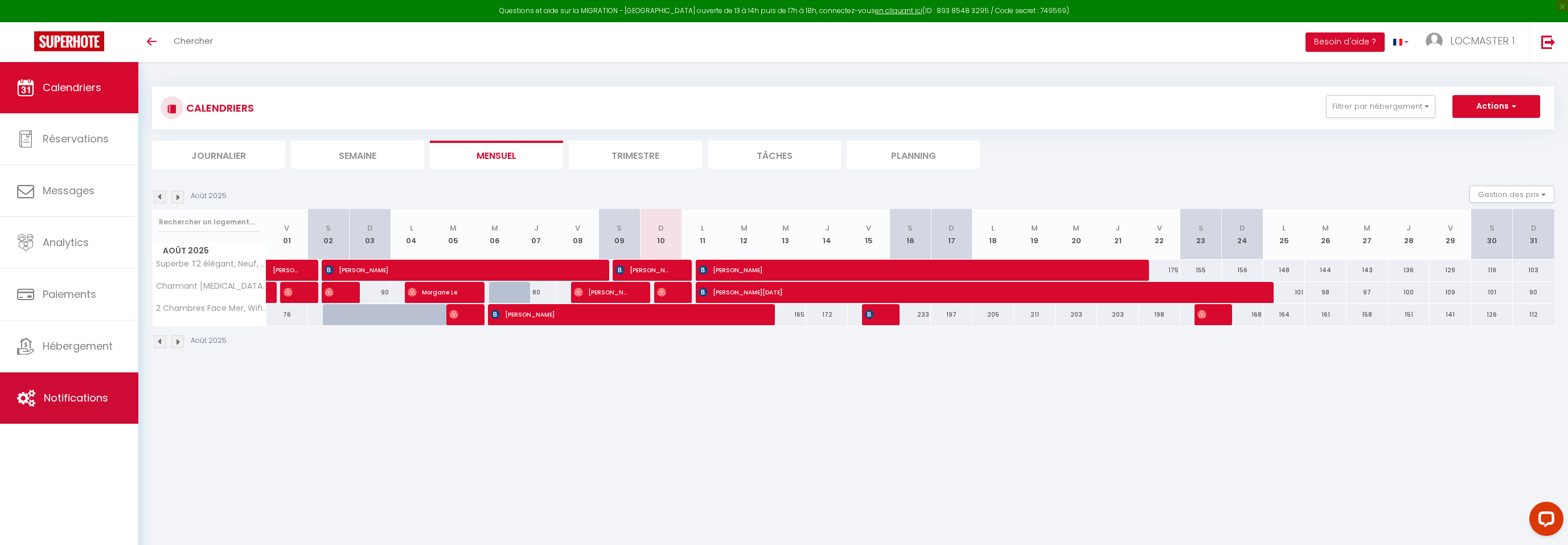
click at [62, 379] on link "Notifications" at bounding box center [69, 398] width 139 height 52
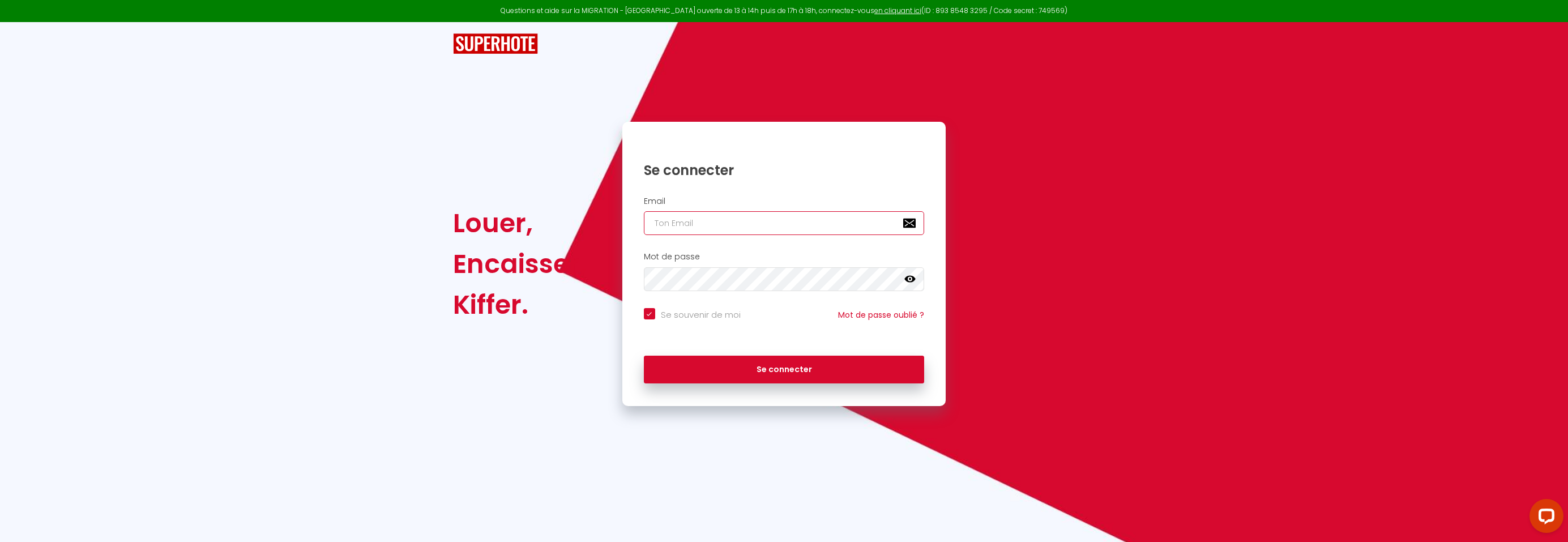
type input "[EMAIL_ADDRESS][DOMAIN_NAME]"
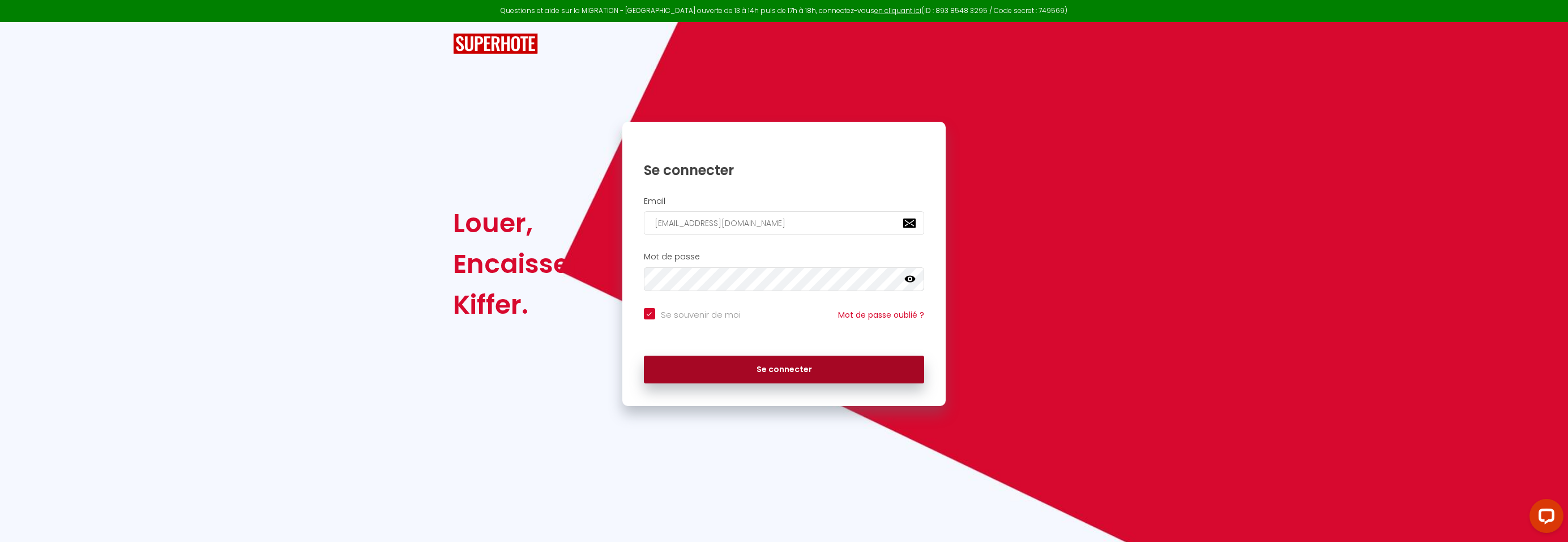
click at [792, 367] on button "Se connecter" at bounding box center [784, 369] width 281 height 28
checkbox input "true"
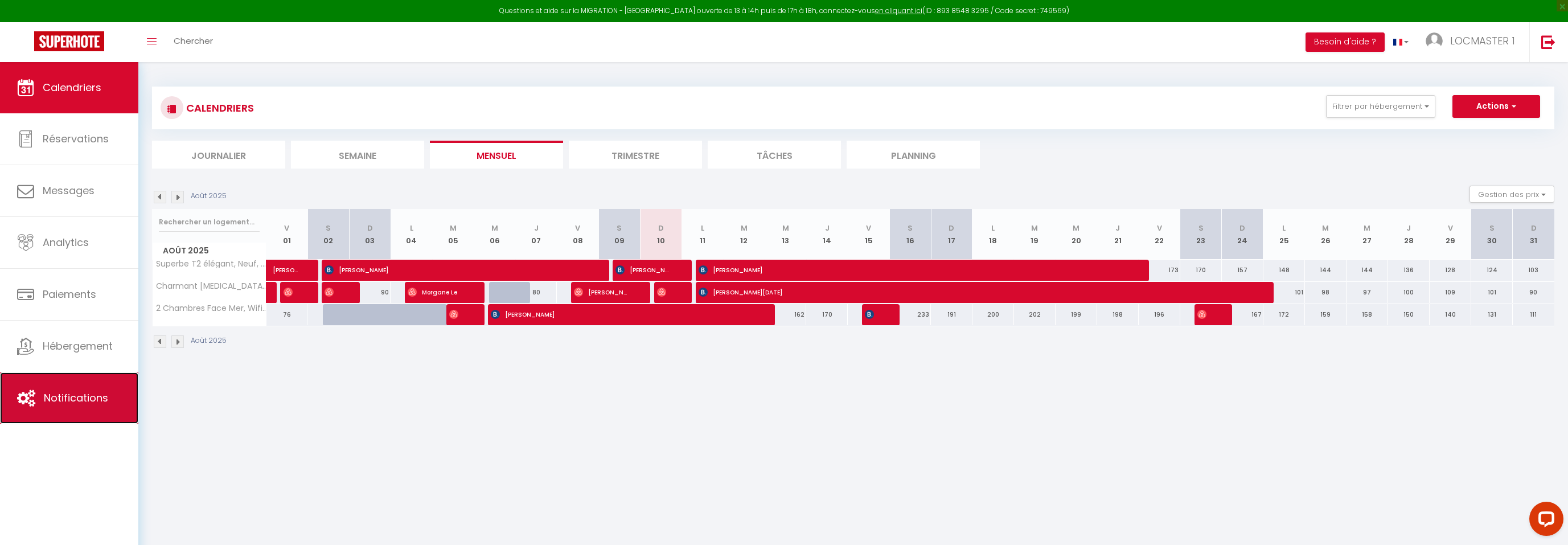
click at [92, 406] on link "Notifications" at bounding box center [69, 398] width 139 height 52
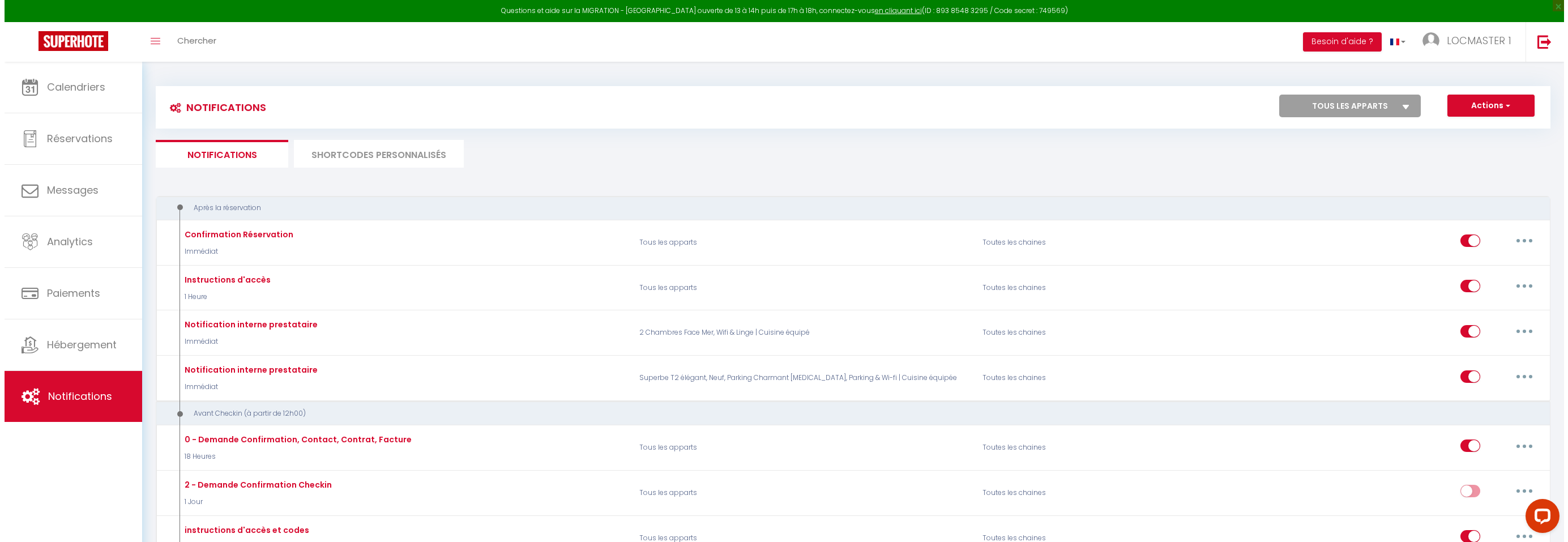
scroll to position [2, 0]
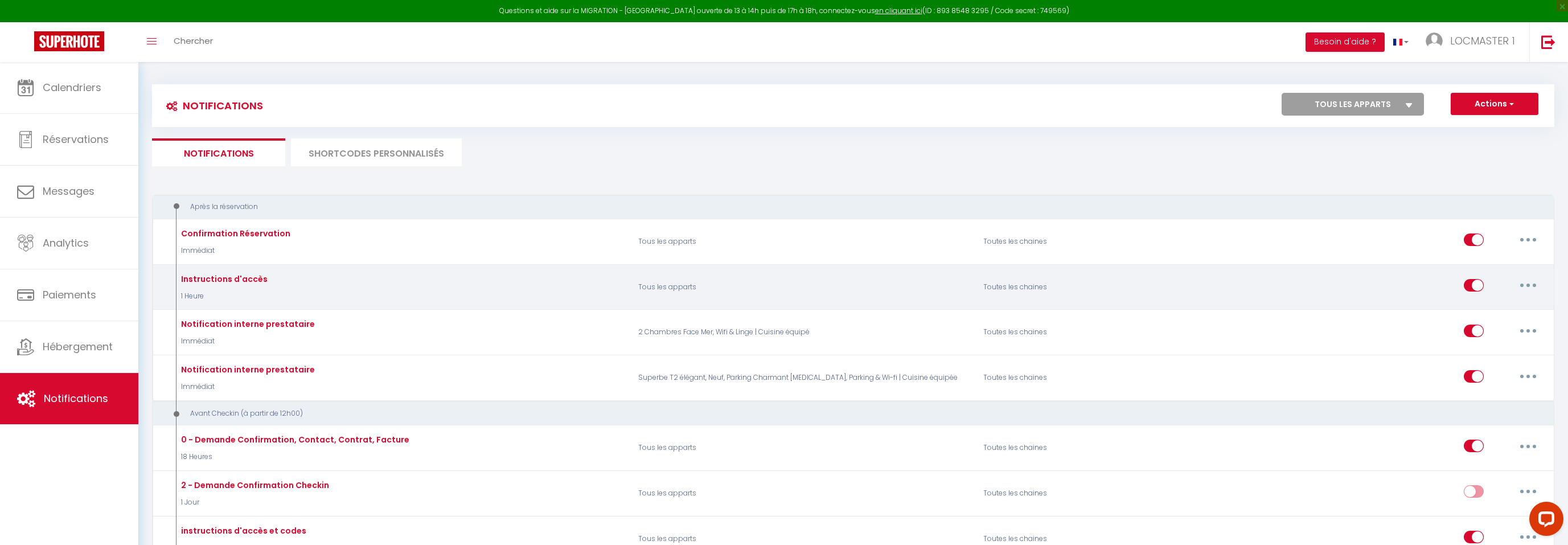
click at [1529, 282] on button "button" at bounding box center [1528, 285] width 32 height 18
click at [1493, 307] on link "Editer" at bounding box center [1498, 312] width 84 height 20
type input "Instructions d'accès"
select select "1 Heure"
select select "if_booking_is_paid"
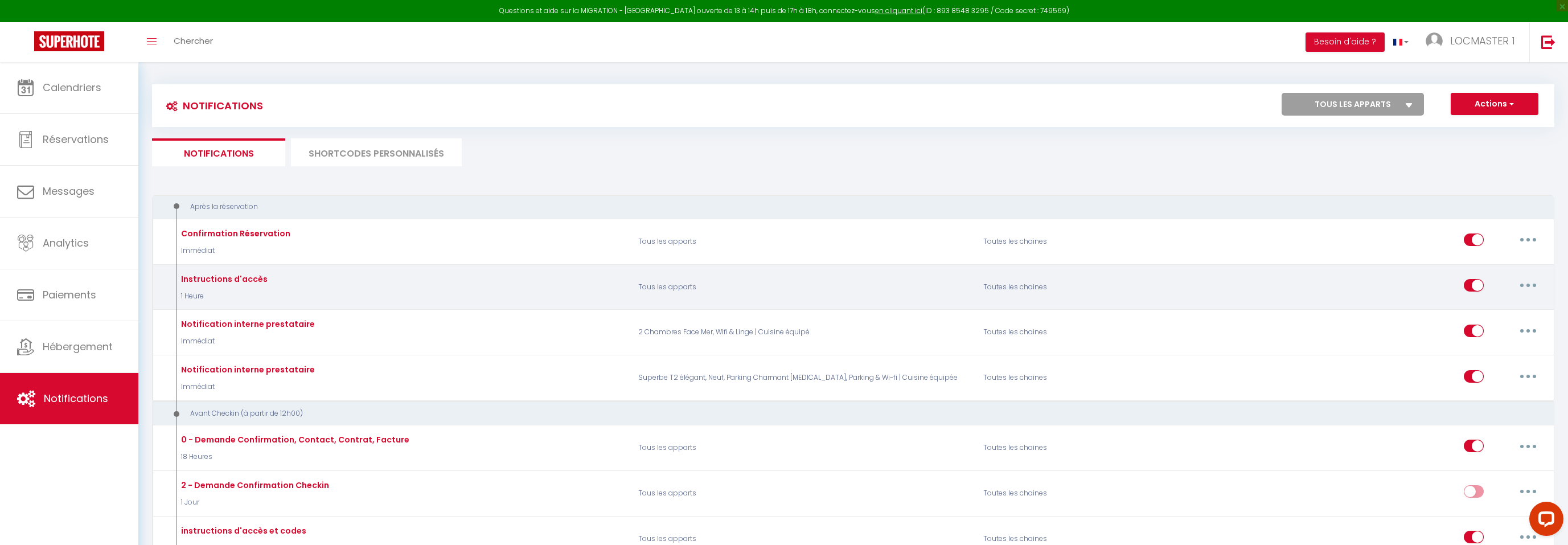
checkbox input "true"
checkbox input "false"
radio input "true"
type input "Instructions d'accès - [RENTAL:NAME]"
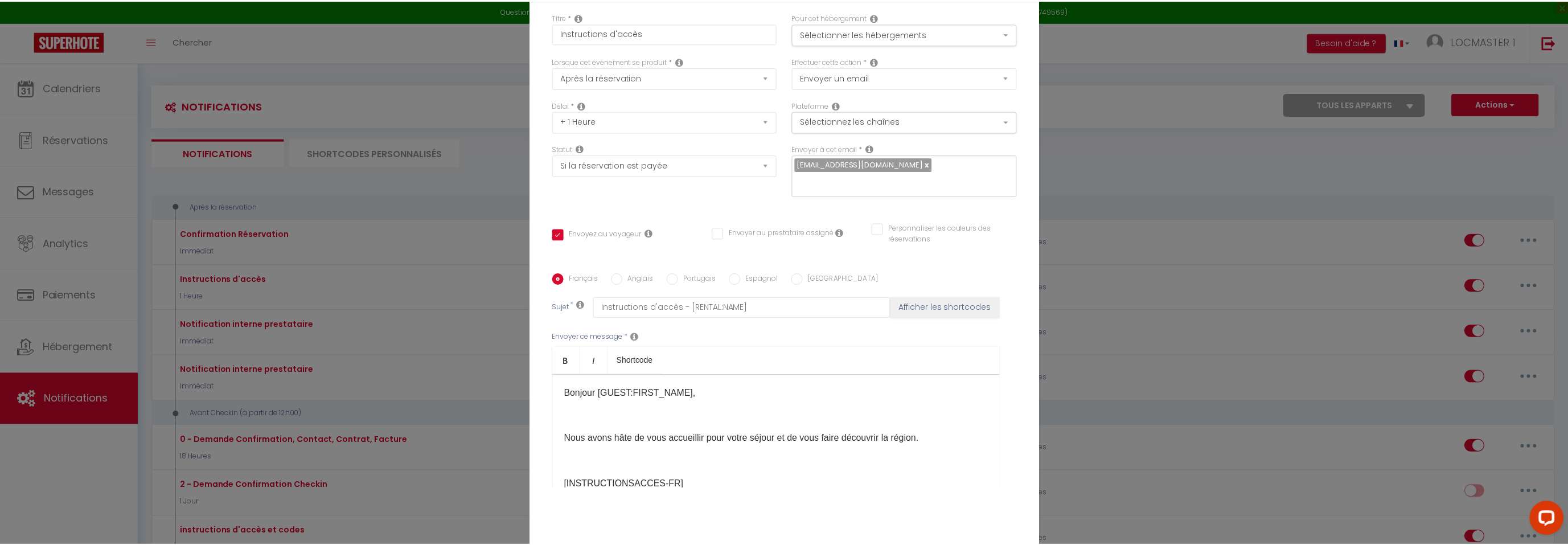
scroll to position [0, 0]
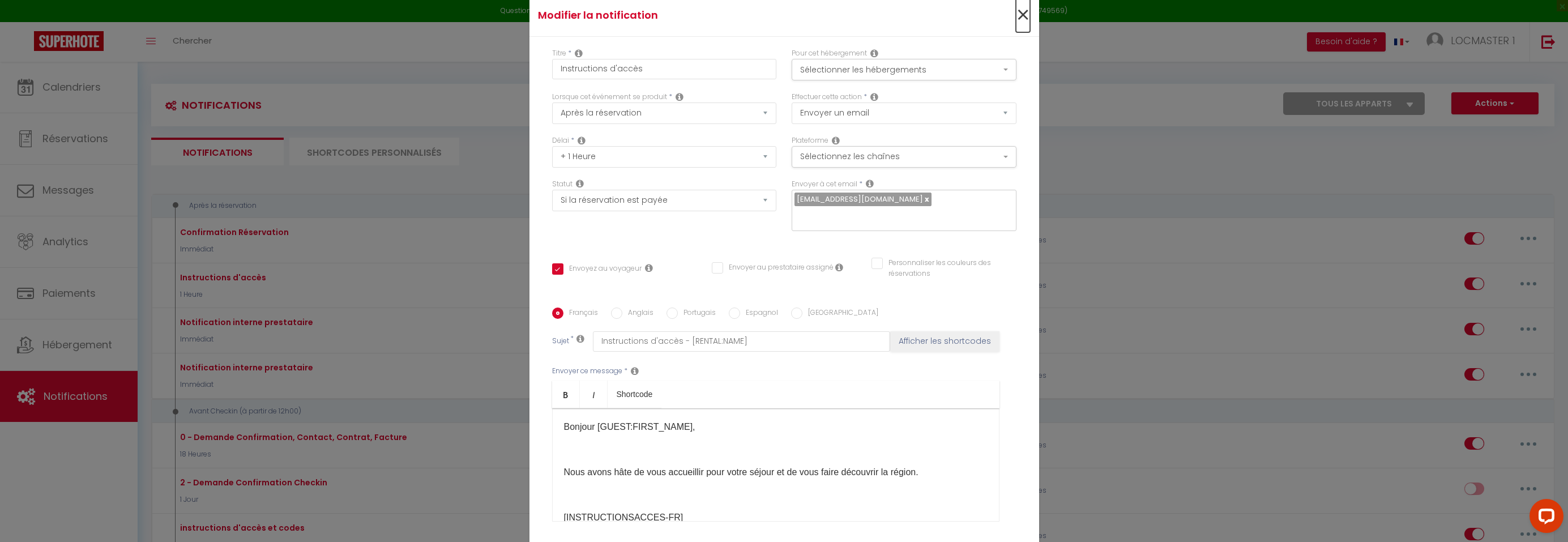
click at [1024, 20] on span "×" at bounding box center [1023, 15] width 14 height 34
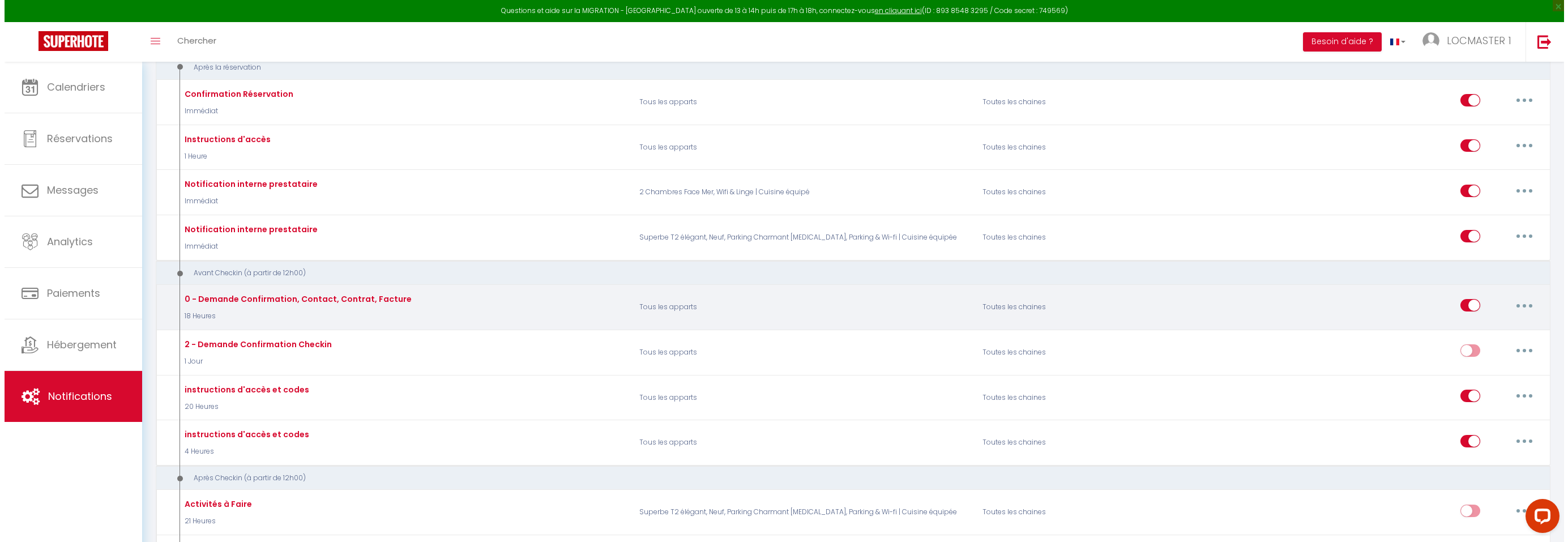
scroll to position [156, 0]
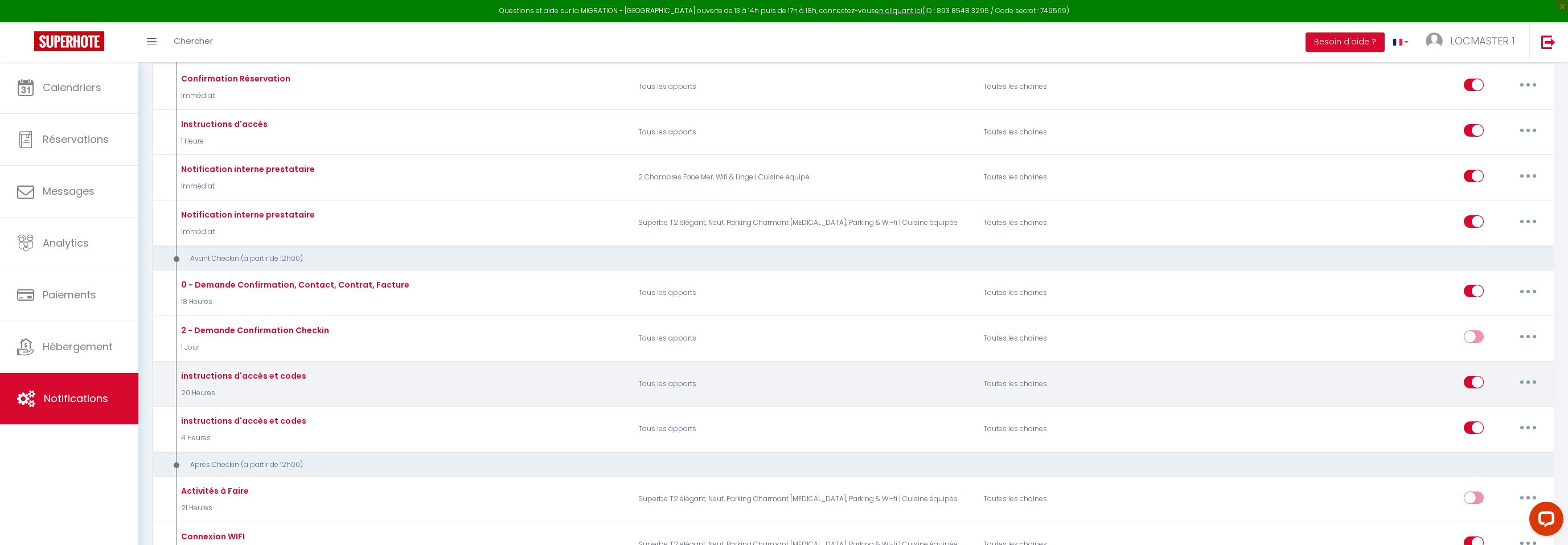
click at [1531, 383] on button "button" at bounding box center [1528, 382] width 32 height 18
click at [1503, 406] on link "Editer" at bounding box center [1498, 408] width 84 height 20
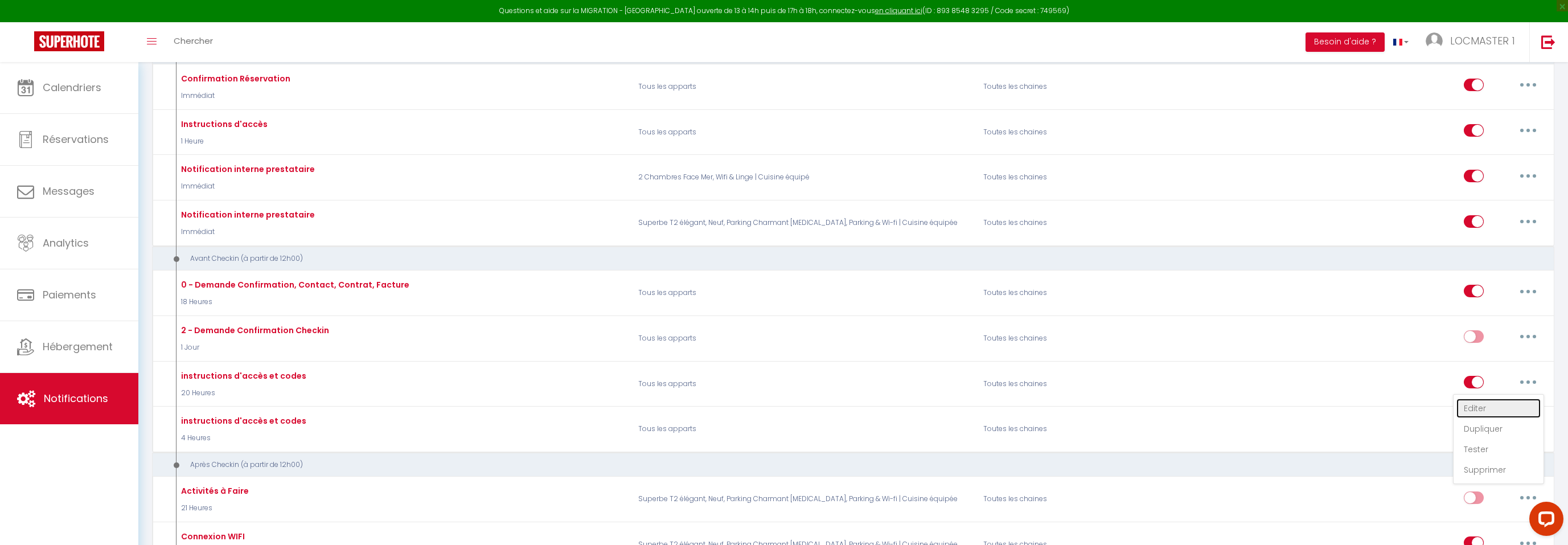
type input "instructions d'accès et codes"
select select "20 Heures"
checkbox input "true"
checkbox input "false"
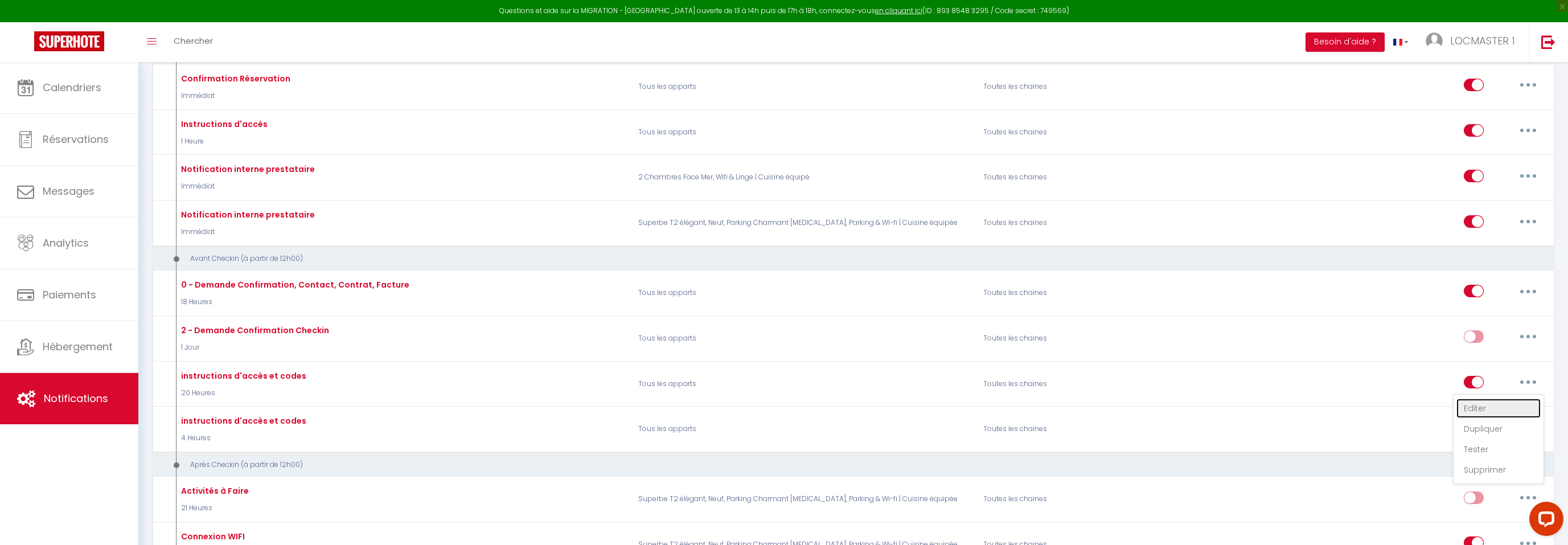
type input "Instructions d'accès et codes - [RENTAL:NAME]"
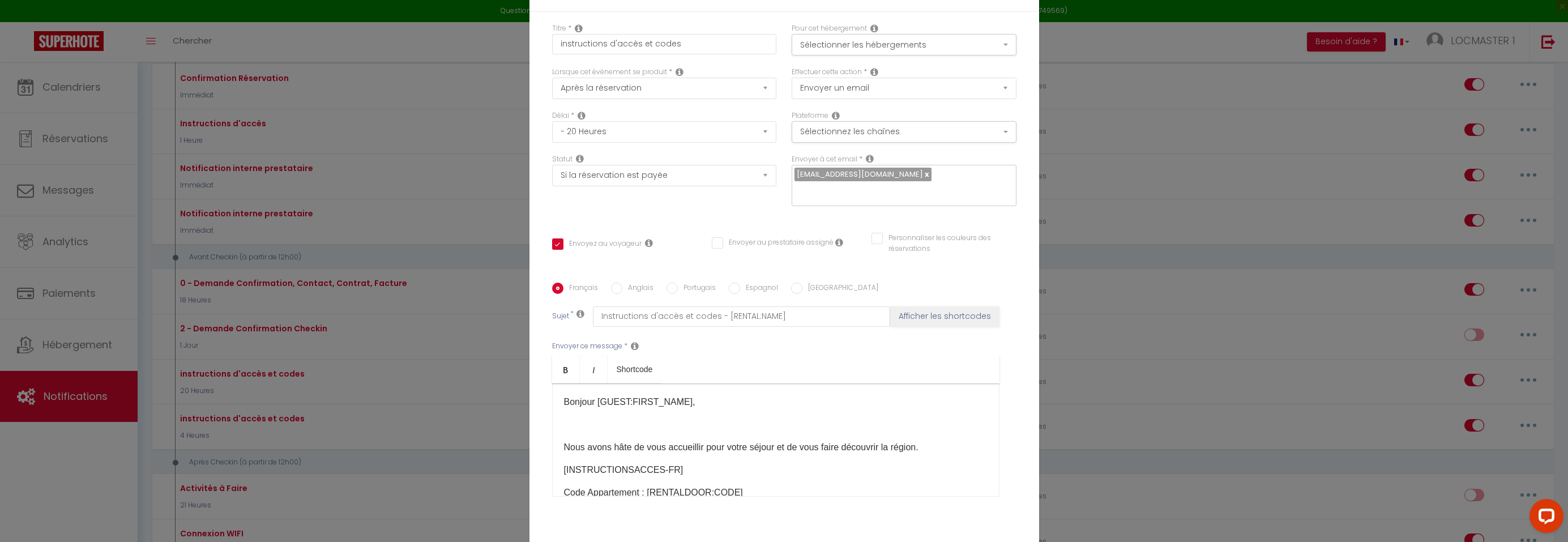
scroll to position [23, 0]
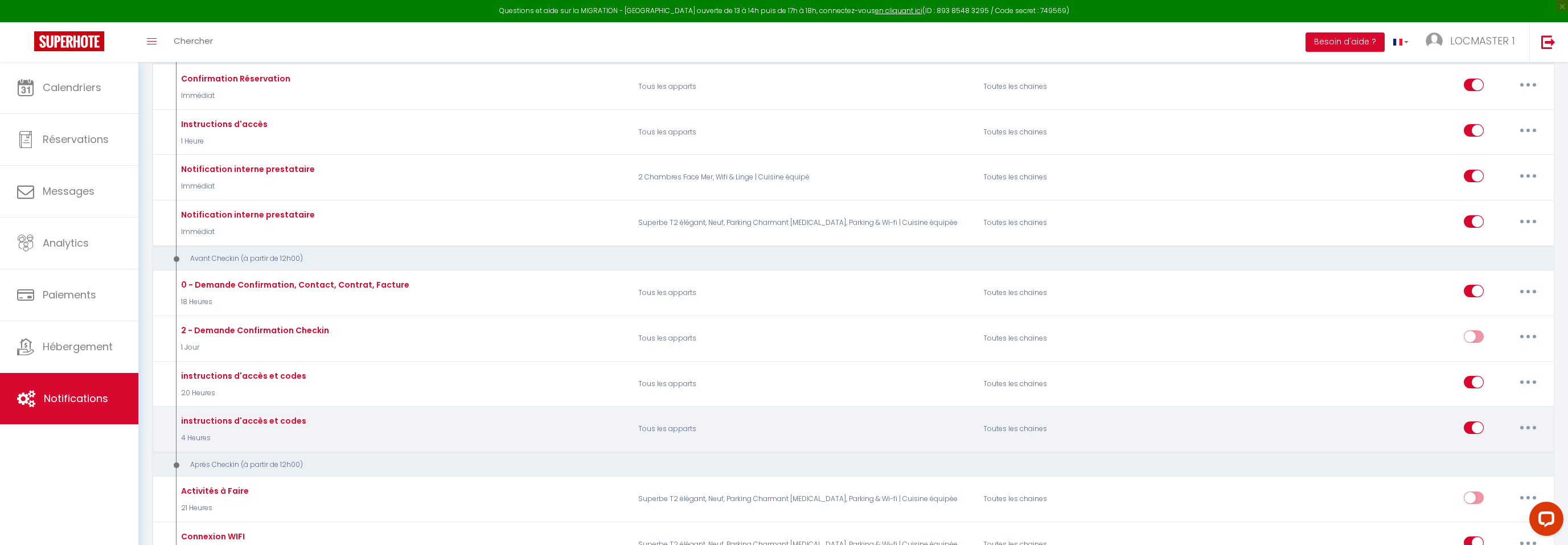
click at [1535, 431] on button "button" at bounding box center [1528, 427] width 32 height 18
click at [1504, 450] on link "Editer" at bounding box center [1498, 453] width 84 height 20
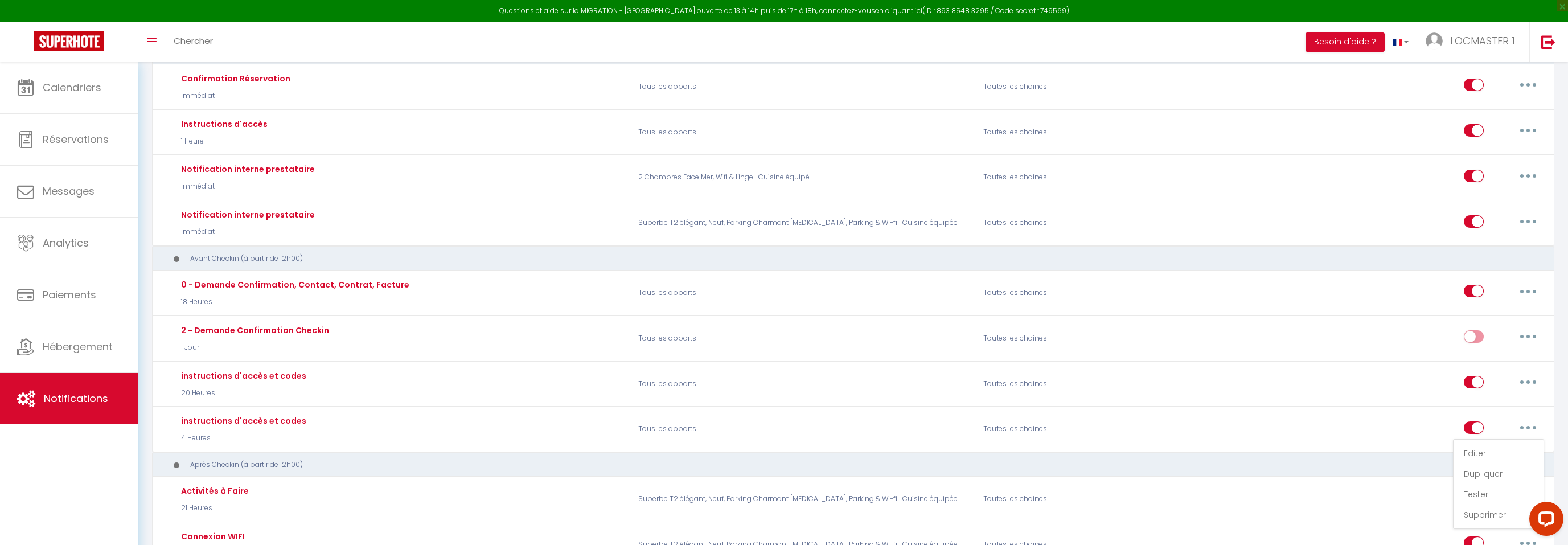
select select "4 Heures"
checkbox input "true"
checkbox input "false"
type input "Vidéo 30 secondes pour accéder au logement - [RENTAL:NAME]"
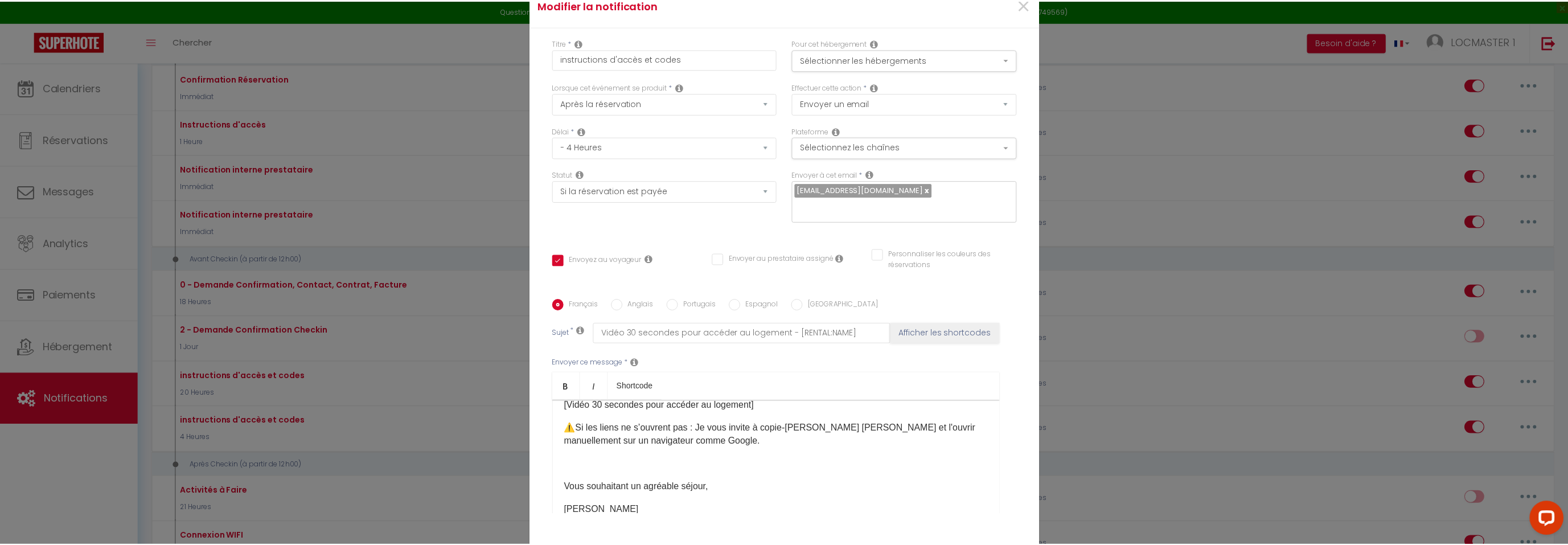
scroll to position [0, 0]
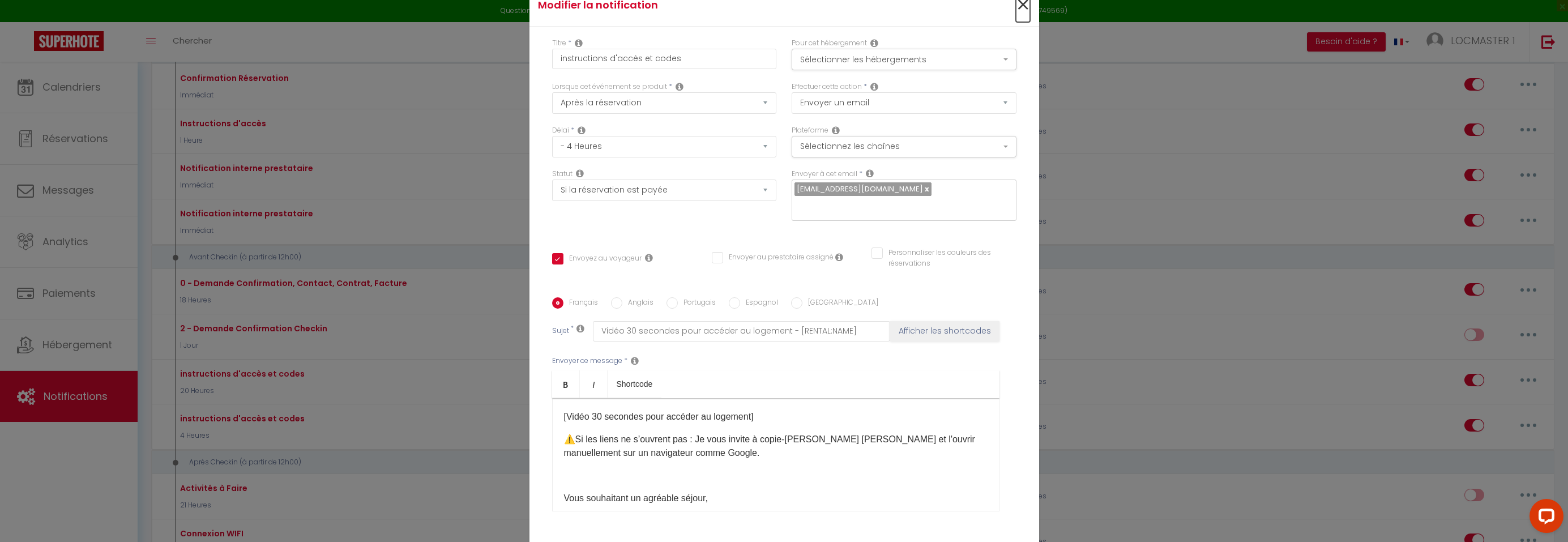
click at [1020, 18] on span "×" at bounding box center [1023, 5] width 14 height 34
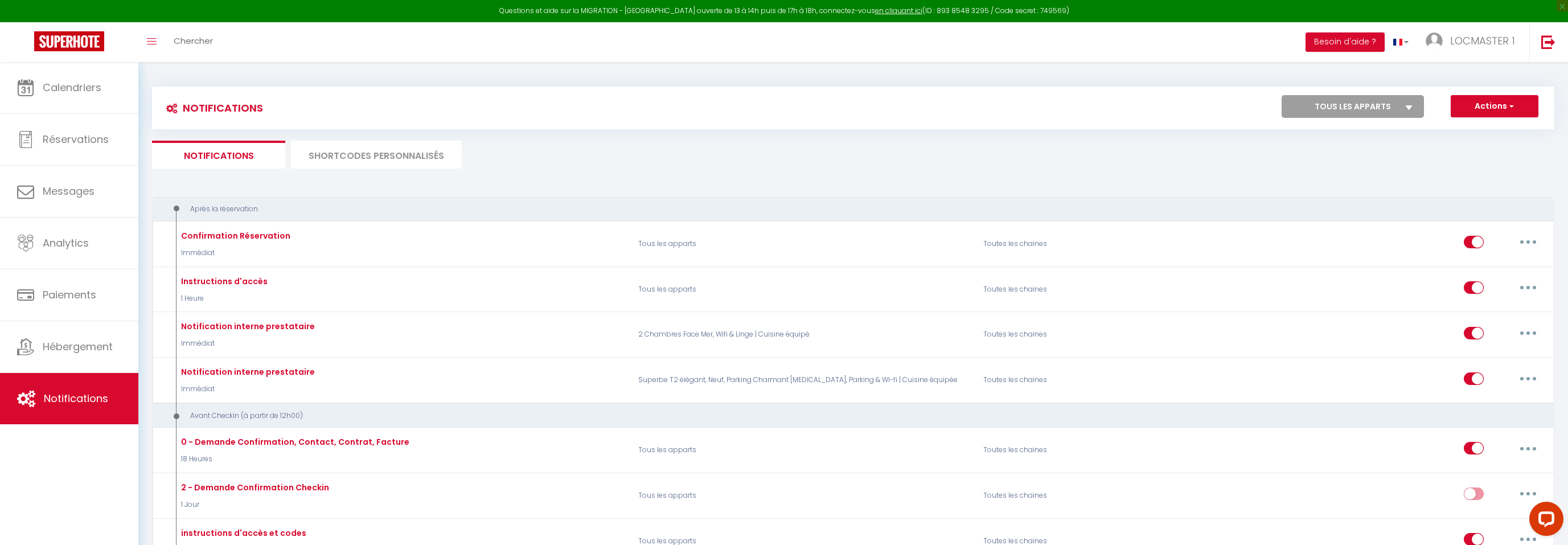
click at [406, 154] on li "SHORTCODES PERSONNALISÉS" at bounding box center [376, 155] width 171 height 28
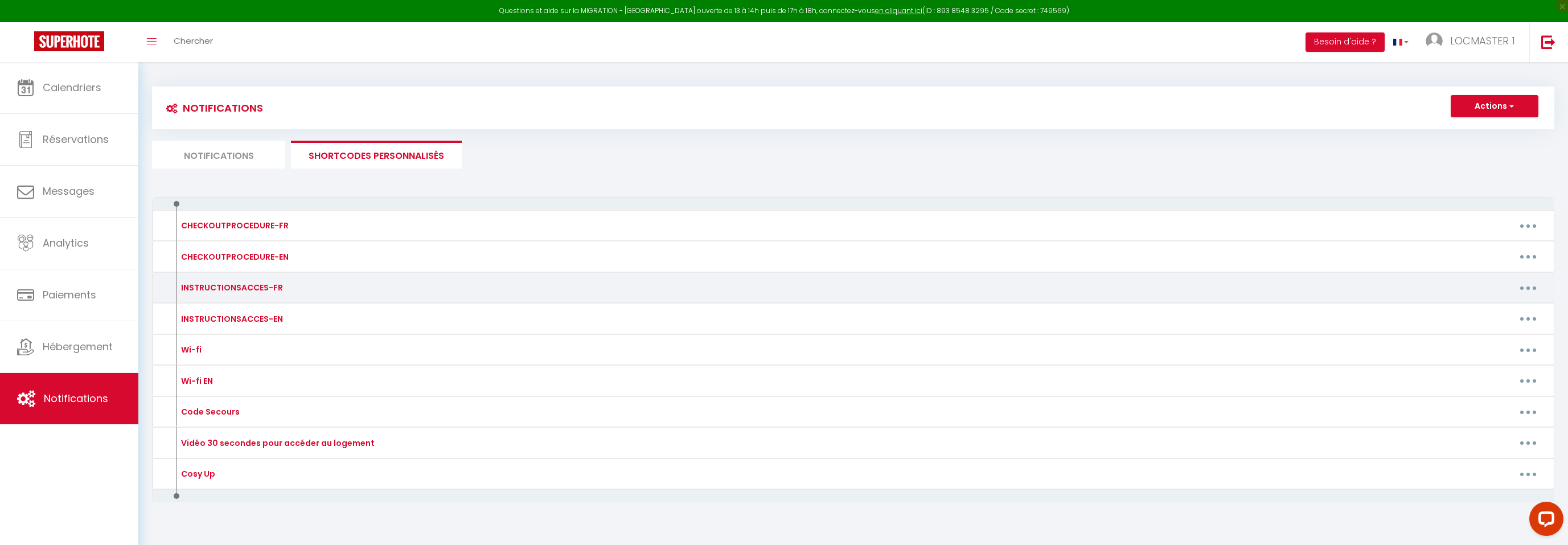
click at [1519, 290] on button "button" at bounding box center [1528, 288] width 32 height 18
click at [1501, 309] on link "Editer" at bounding box center [1498, 314] width 84 height 20
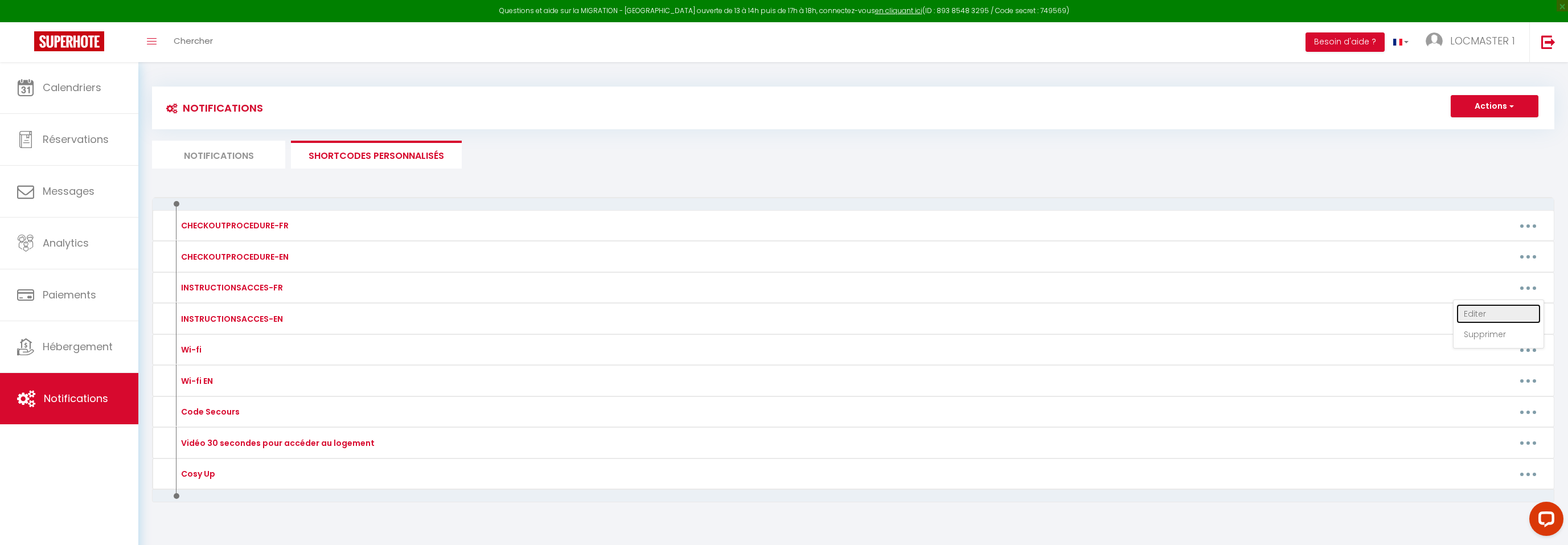
type input "INSTRUCTIONSACCES-FR"
type textarea "INSTRUCTIONS ACCES"
type textarea "Lore ipsumdolo si-ametc adipi elitse d'eiusmod temporinc utlabo etd magnaaliqua…"
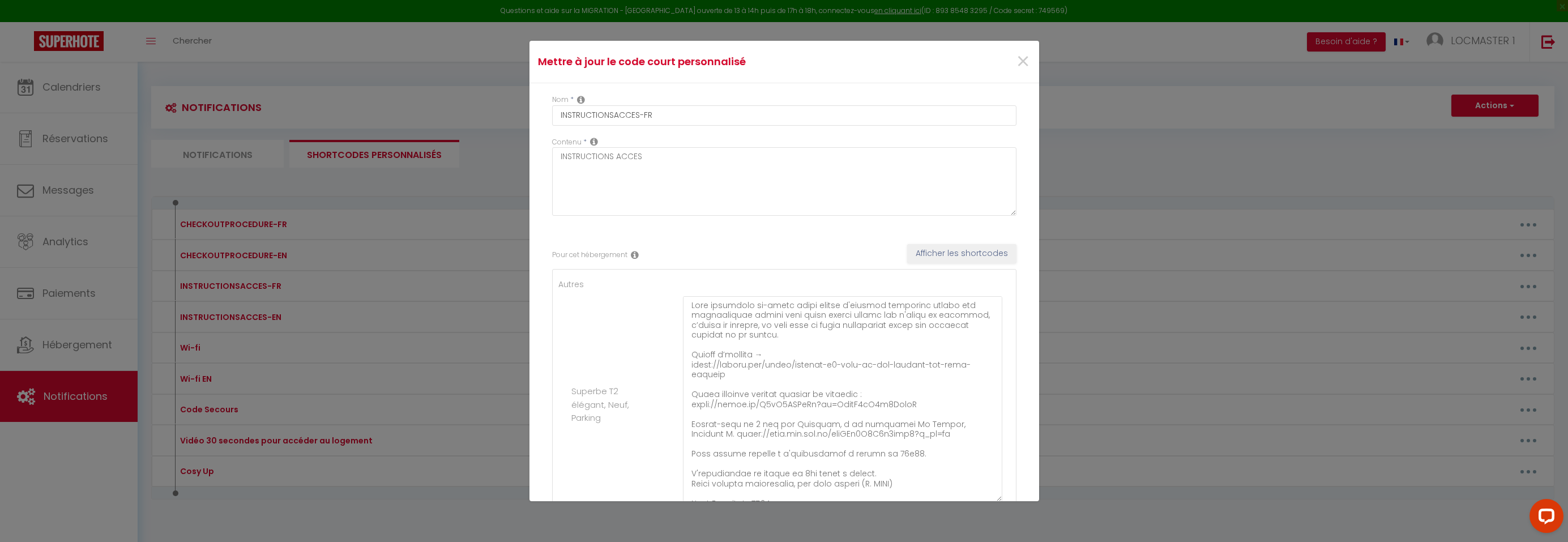
drag, startPoint x: 990, startPoint y: 342, endPoint x: 978, endPoint y: 509, distance: 167.4
click at [978, 509] on div "Mettre à jour le code court personnalisé × Nom * INSTRUCTIONSACCES-FR Contenu *…" at bounding box center [784, 271] width 509 height 542
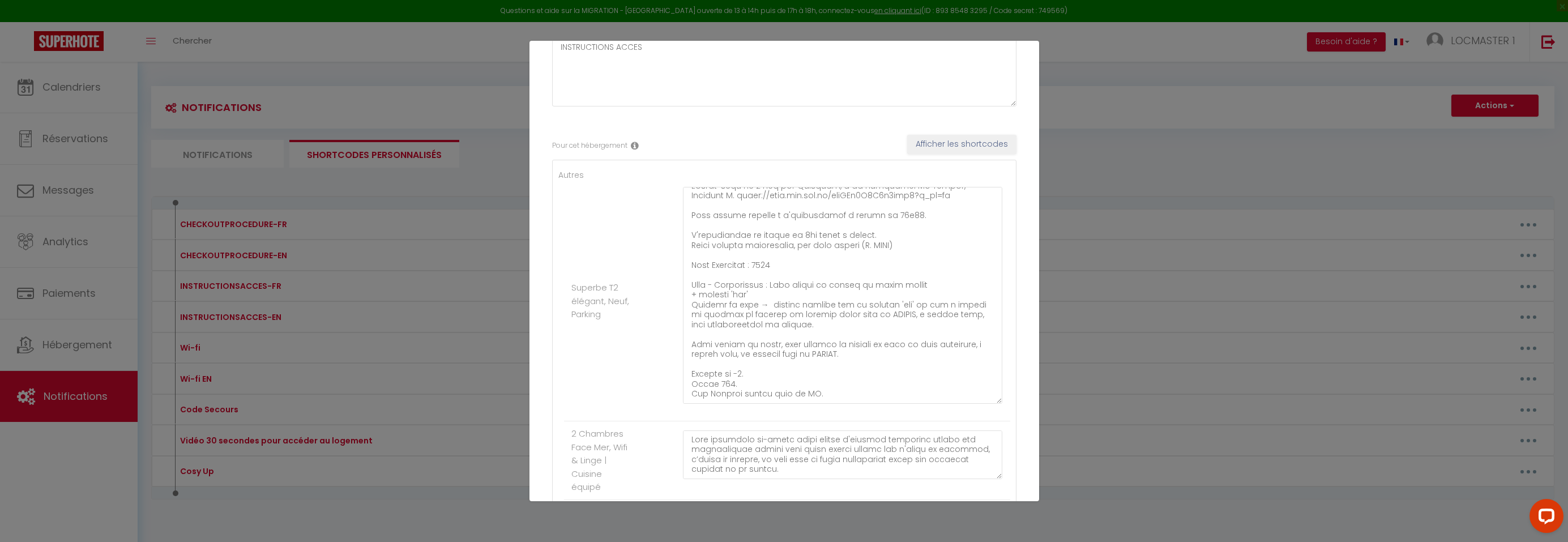
scroll to position [171, 0]
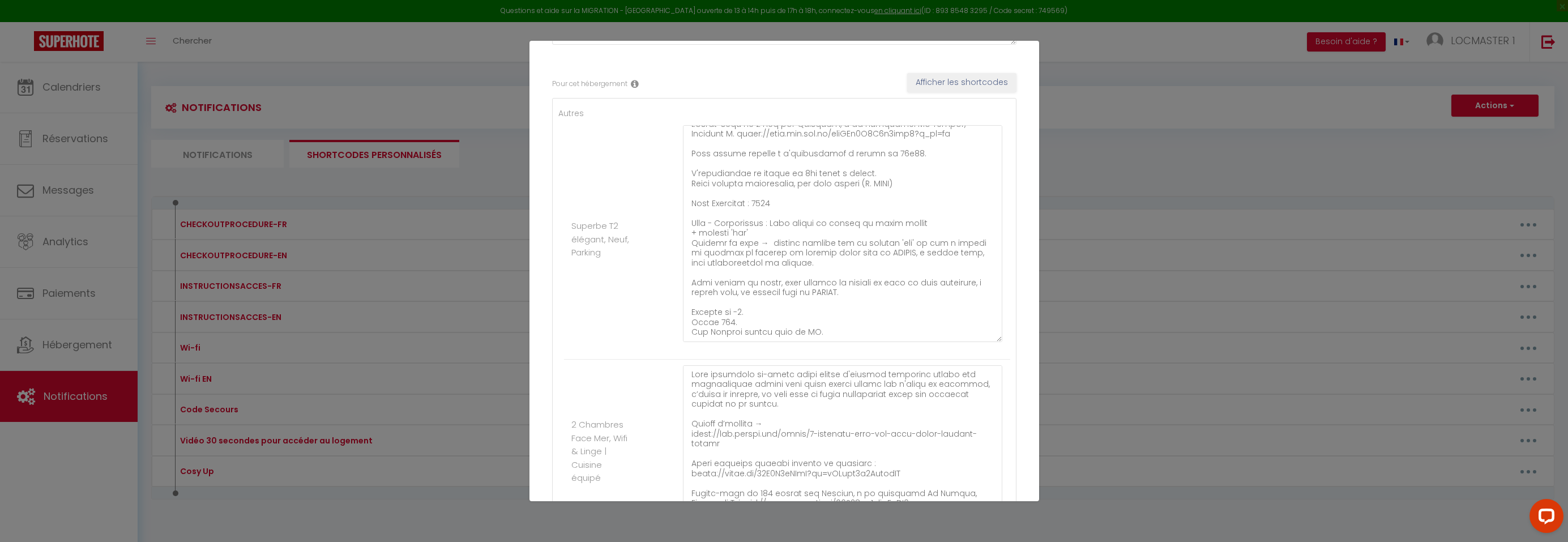
drag, startPoint x: 986, startPoint y: 414, endPoint x: 982, endPoint y: 505, distance: 91.1
click at [992, 529] on div "Mettre à jour le code court personnalisé × Nom * INSTRUCTIONSACCES-FR Contenu *…" at bounding box center [784, 271] width 509 height 542
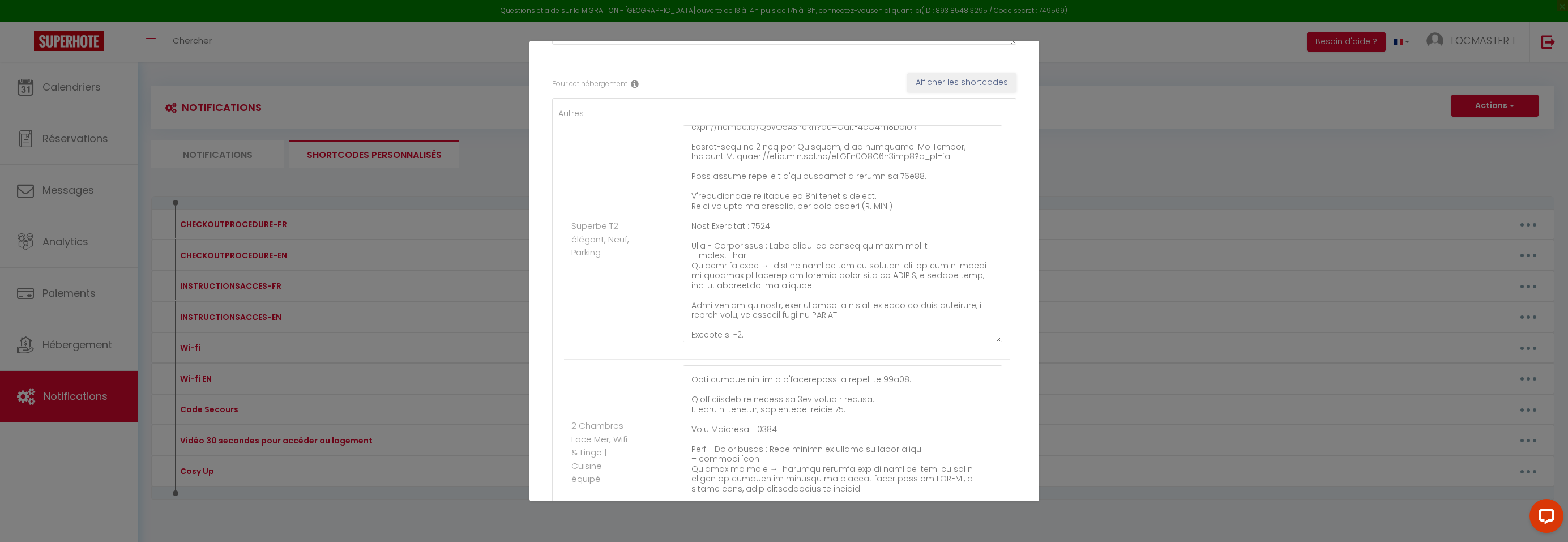
scroll to position [104, 0]
click at [891, 182] on textarea at bounding box center [843, 234] width 320 height 217
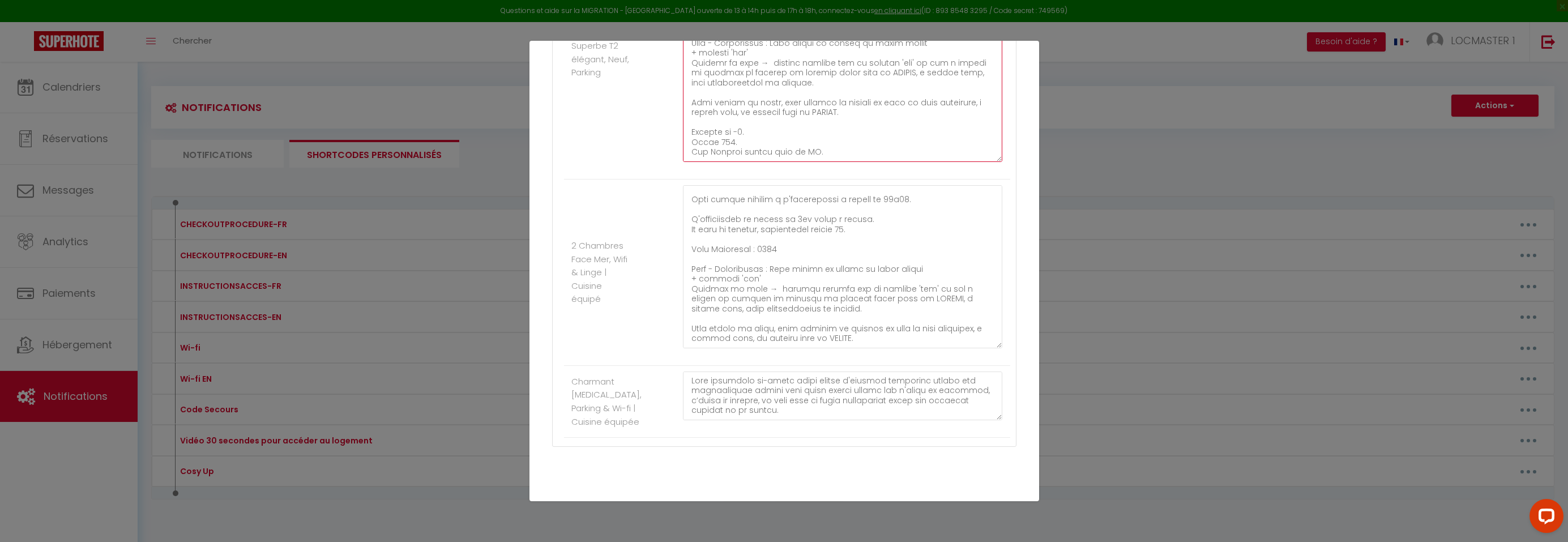
scroll to position [382, 0]
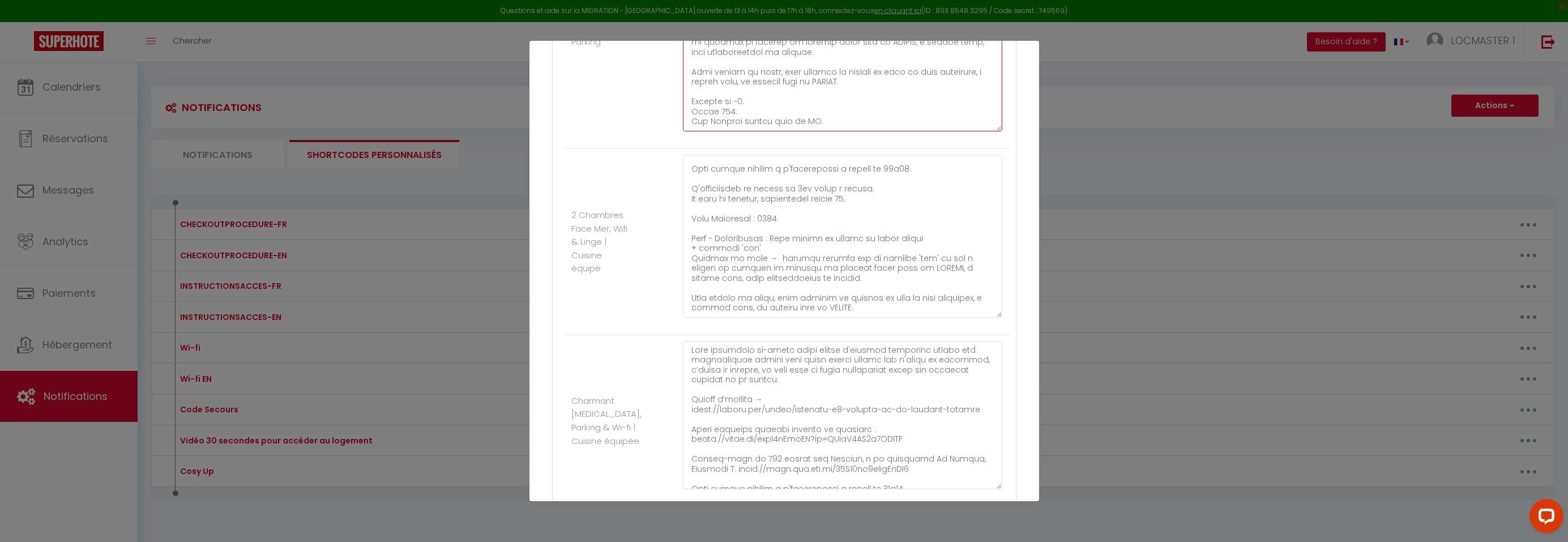
drag, startPoint x: 990, startPoint y: 386, endPoint x: 986, endPoint y: 487, distance: 101.1
click at [986, 488] on textarea at bounding box center [843, 415] width 320 height 148
type textarea "Lore ipsumdolo si-ametc adipi elitse d'eiusmod temporinc utlabo etd magnaaliqua…"
click at [891, 456] on textarea at bounding box center [843, 416] width 320 height 150
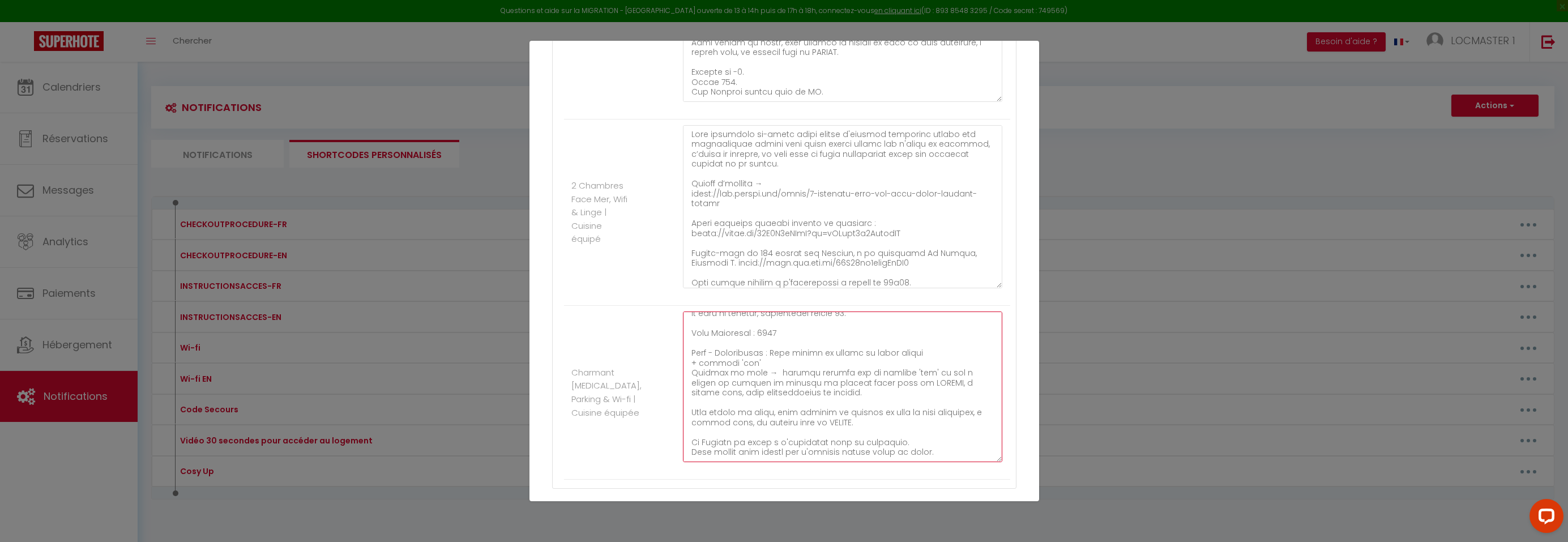
scroll to position [484, 0]
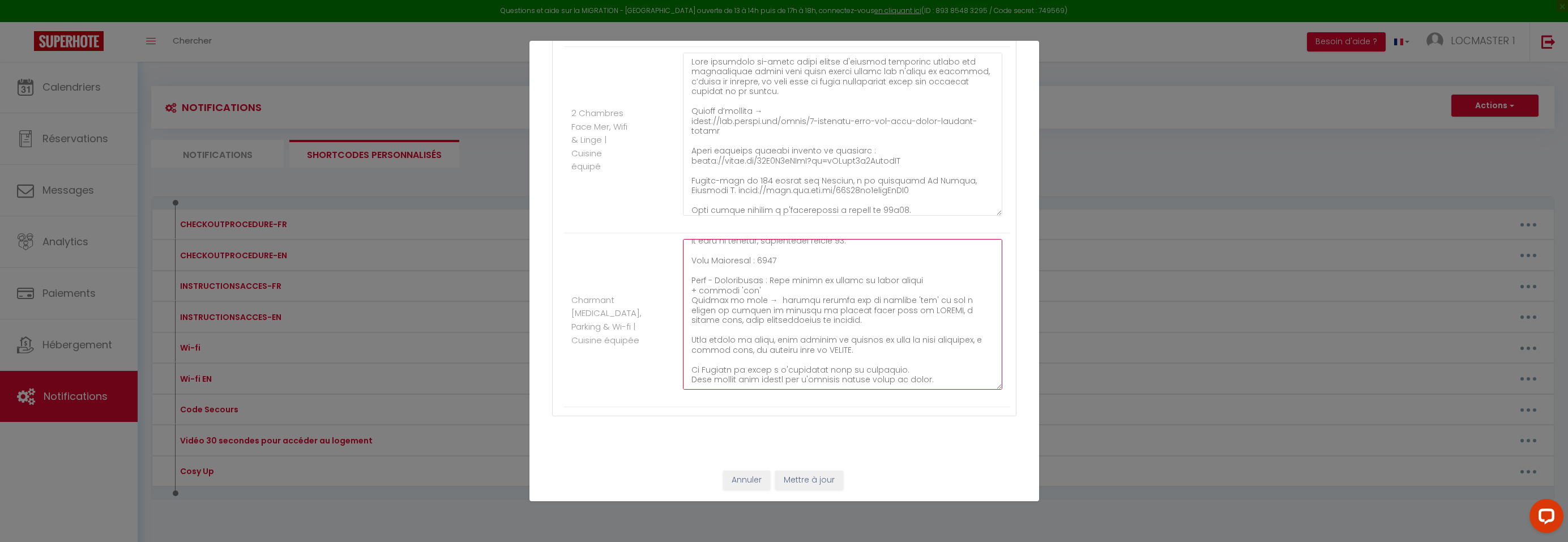
type textarea "Lore ipsumdolo si-ametc adipi elitse d'eiusmod temporinc utlabo etd magnaaliqua…"
click at [831, 478] on button "Mettre à jour" at bounding box center [809, 480] width 68 height 19
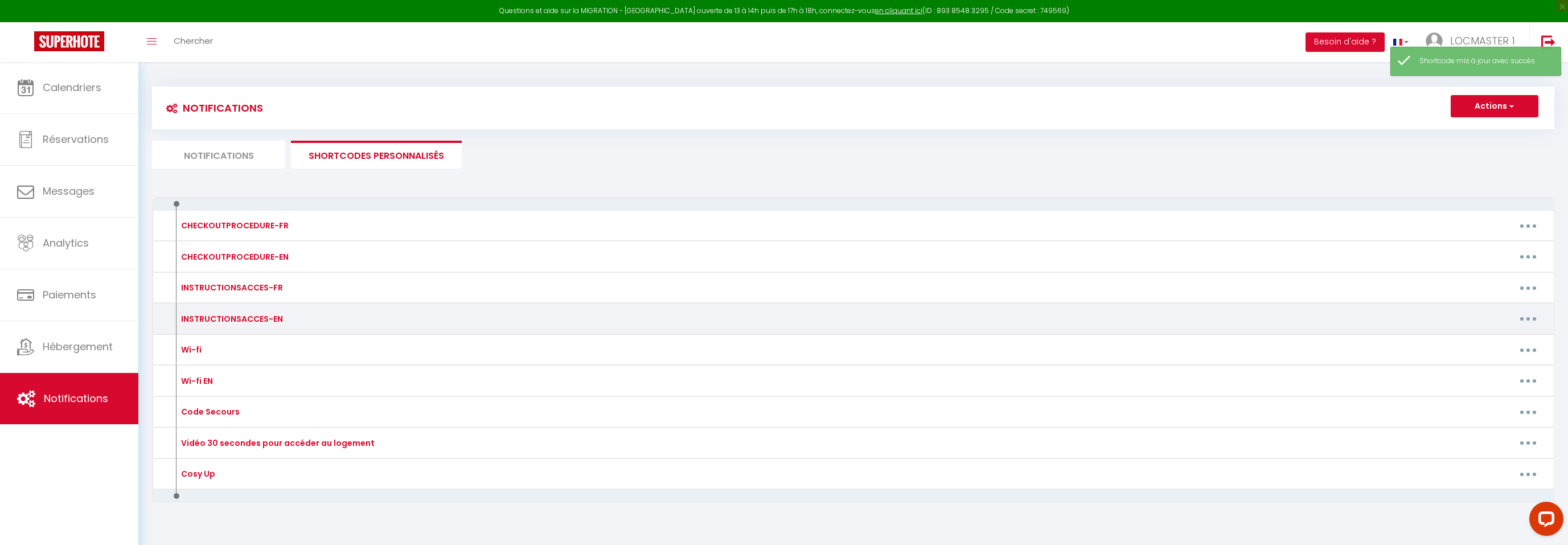
click at [1529, 321] on button "button" at bounding box center [1528, 318] width 32 height 18
click at [1476, 341] on link "Editer" at bounding box center [1498, 344] width 84 height 20
type input "INSTRUCTIONSACCES-EN"
type textarea "INSTRUCTIONS ACCES"
type textarea "You will find attached your welcome booklet containing all the useful informati…"
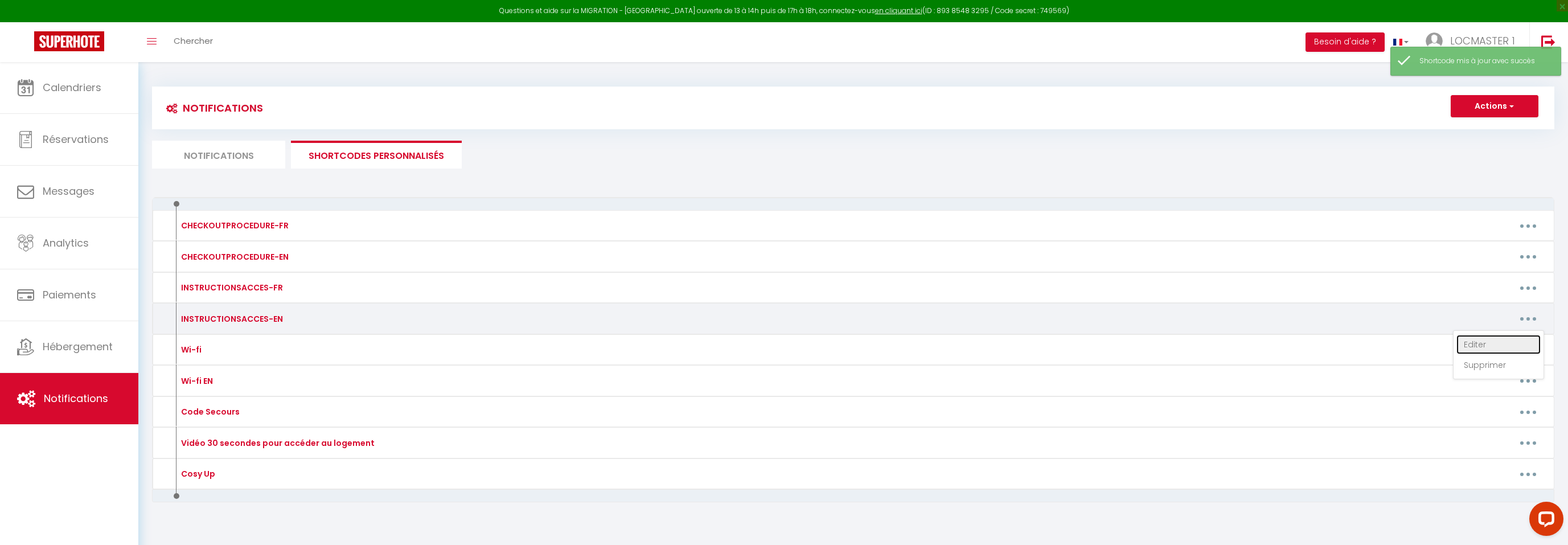
type textarea "ou will find attached your welcome booklet containing all the useful informatio…"
type textarea "Lore ip dolo sitamet conse, adipi elitsedd eiu tem incidi utlaboreetd mag aliq …"
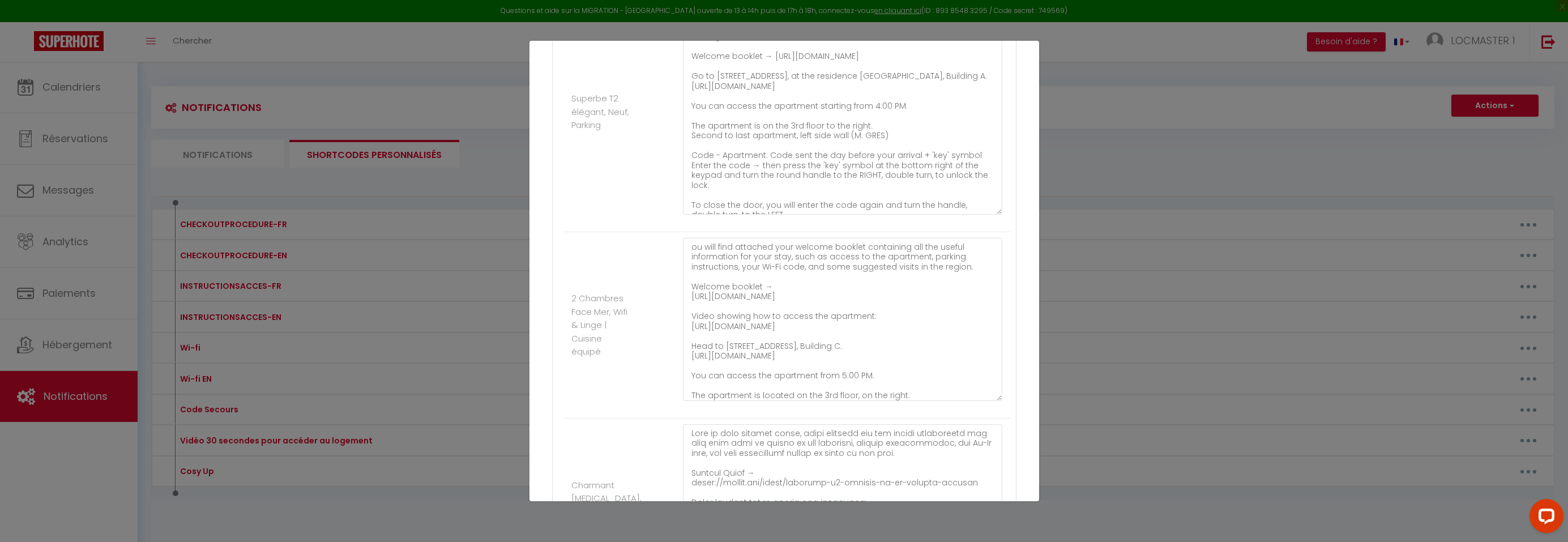
scroll to position [297, 0]
click at [870, 128] on textarea "You will find attached your welcome booklet containing all the useful informati…" at bounding box center [843, 107] width 320 height 217
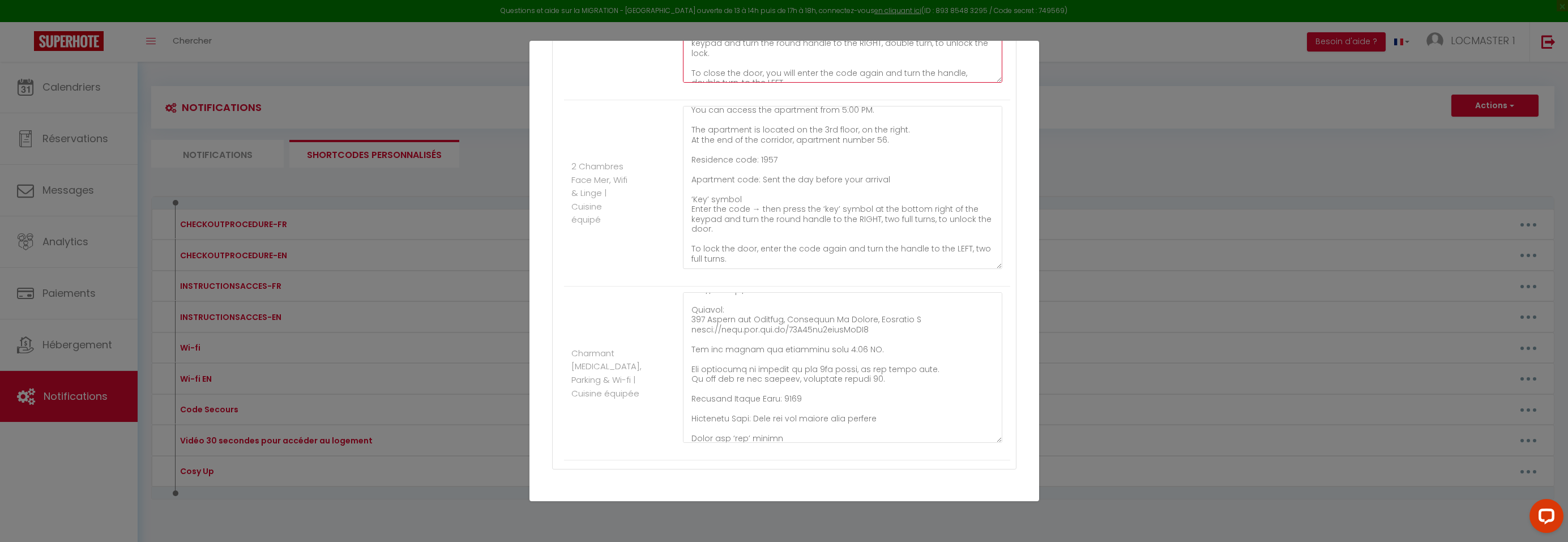
scroll to position [98, 0]
type textarea "You will find attached your welcome booklet containing all the useful informati…"
click at [837, 342] on textarea at bounding box center [843, 367] width 320 height 150
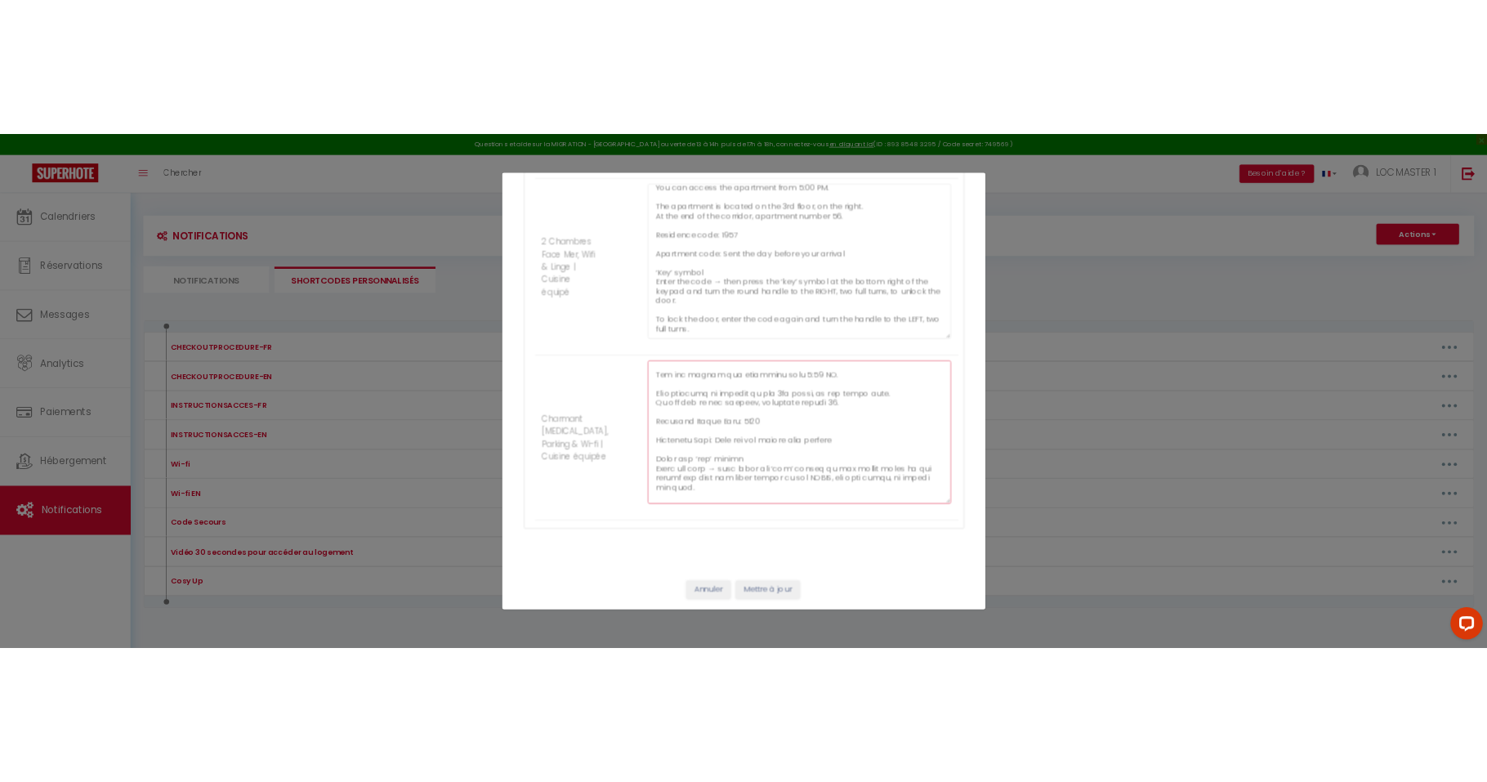
scroll to position [253, 0]
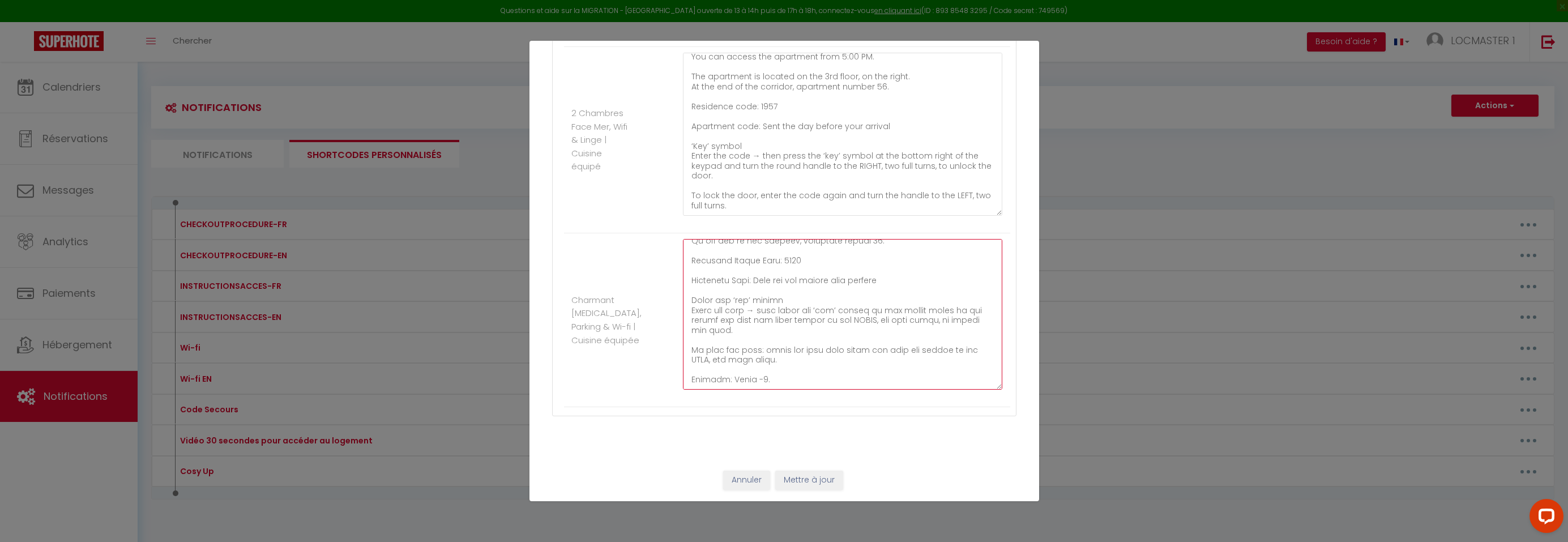
type textarea "Lore ip dolo sitamet conse, adipi elitsedd eiu tem incidi utlaboreetd mag aliq …"
click at [783, 483] on button "Mettre à jour" at bounding box center [809, 480] width 68 height 19
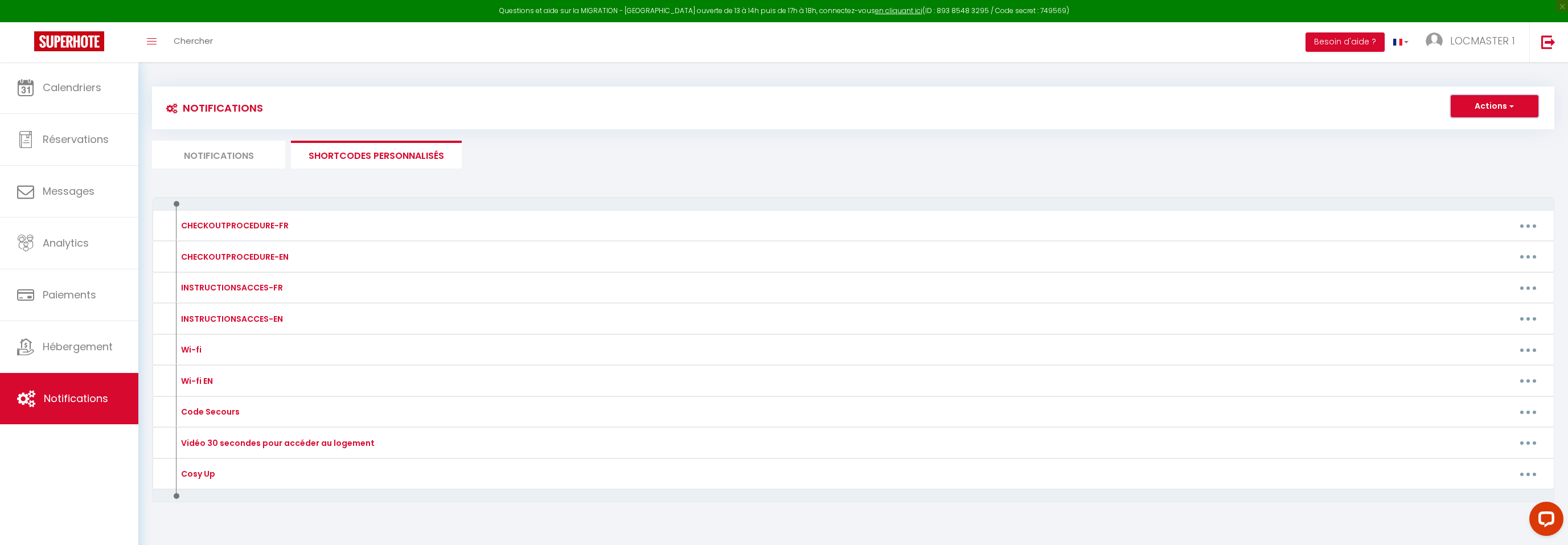
click at [1466, 103] on button "Actions" at bounding box center [1495, 106] width 88 height 23
click at [244, 157] on li "Notifications" at bounding box center [218, 155] width 133 height 28
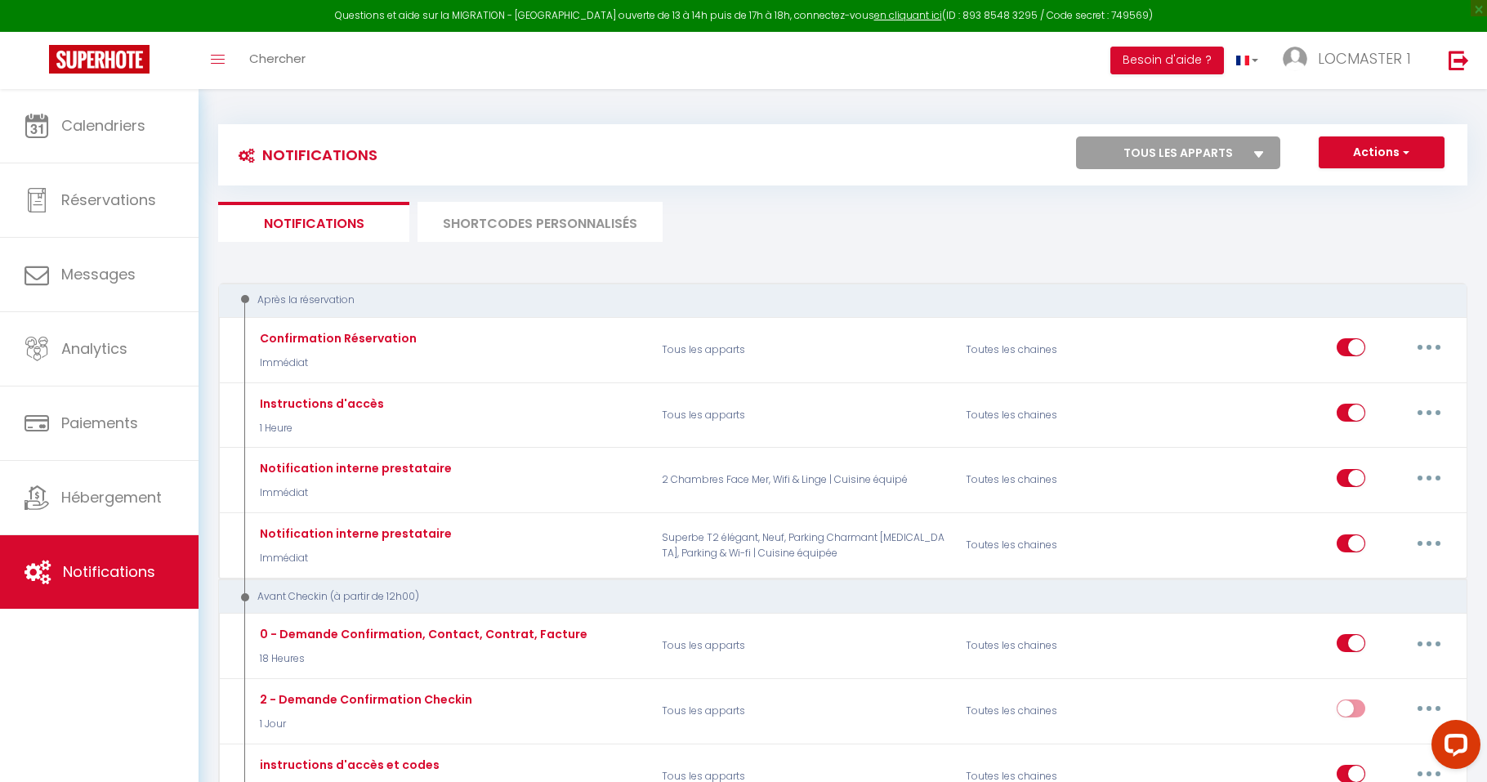
click at [1053, 60] on div "Toggle menubar Chercher BUTTON Besoin d'aide ? LOCMASTER 1 Paramètres Équipe" at bounding box center [796, 60] width 1356 height 57
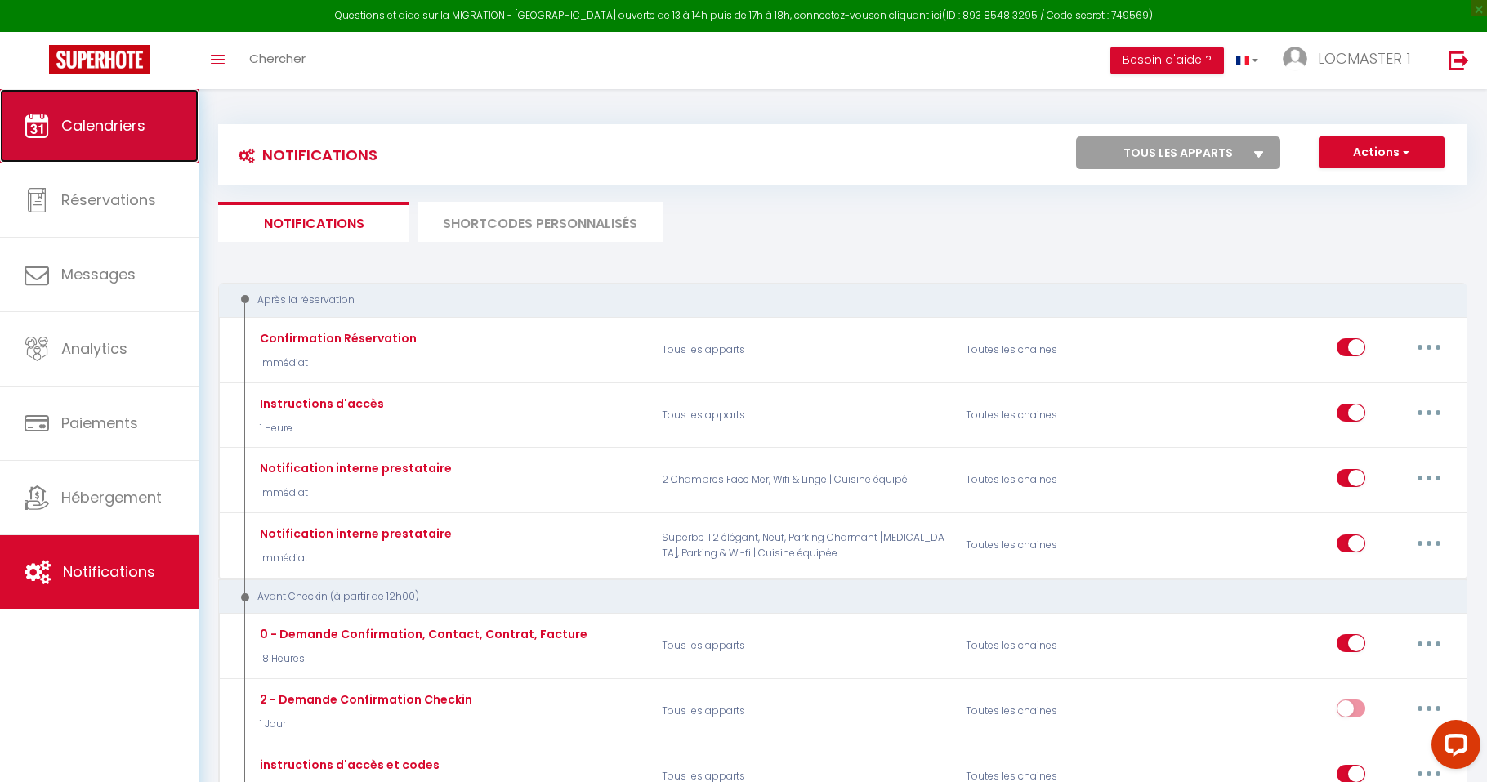
click at [141, 124] on span "Calendriers" at bounding box center [103, 125] width 84 height 20
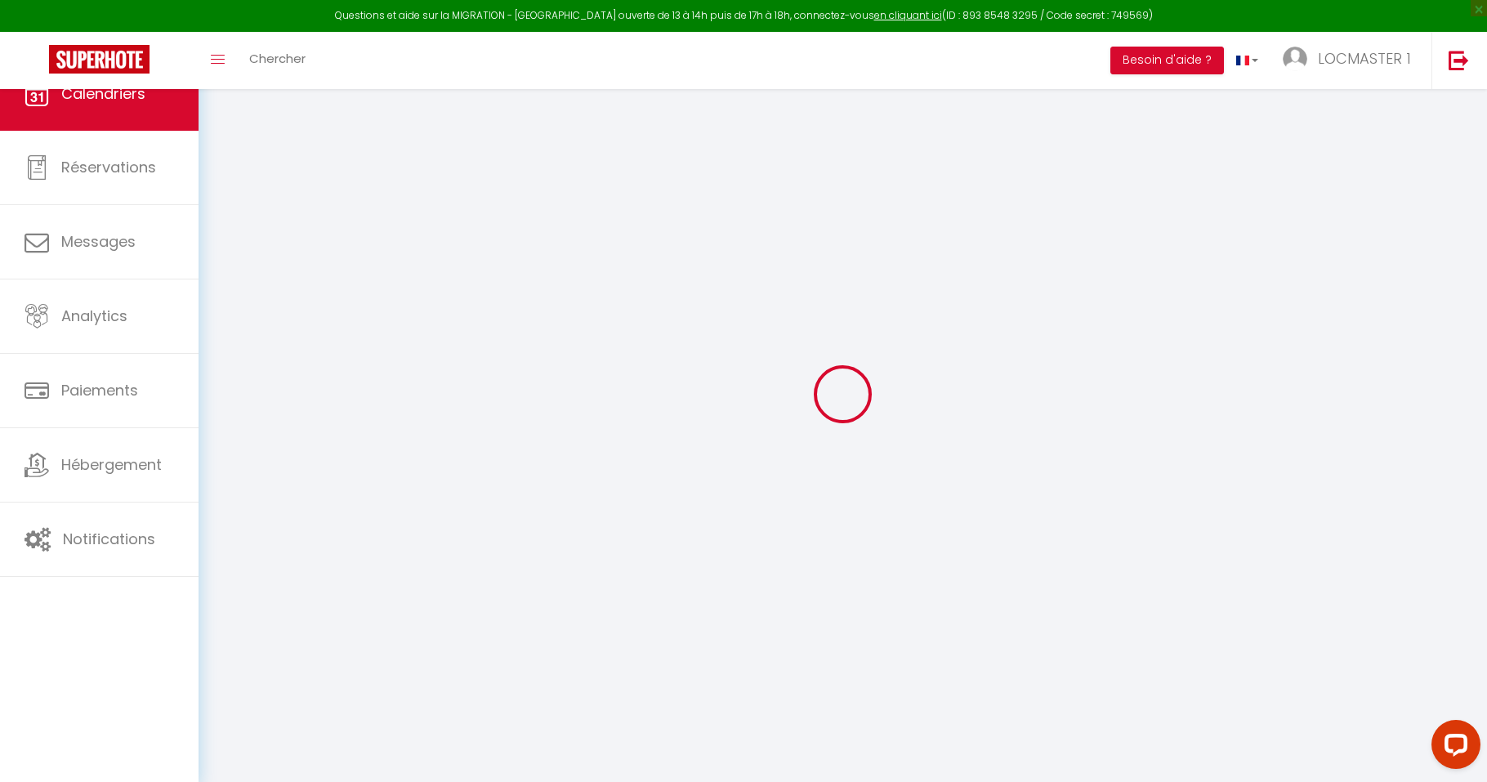
select select
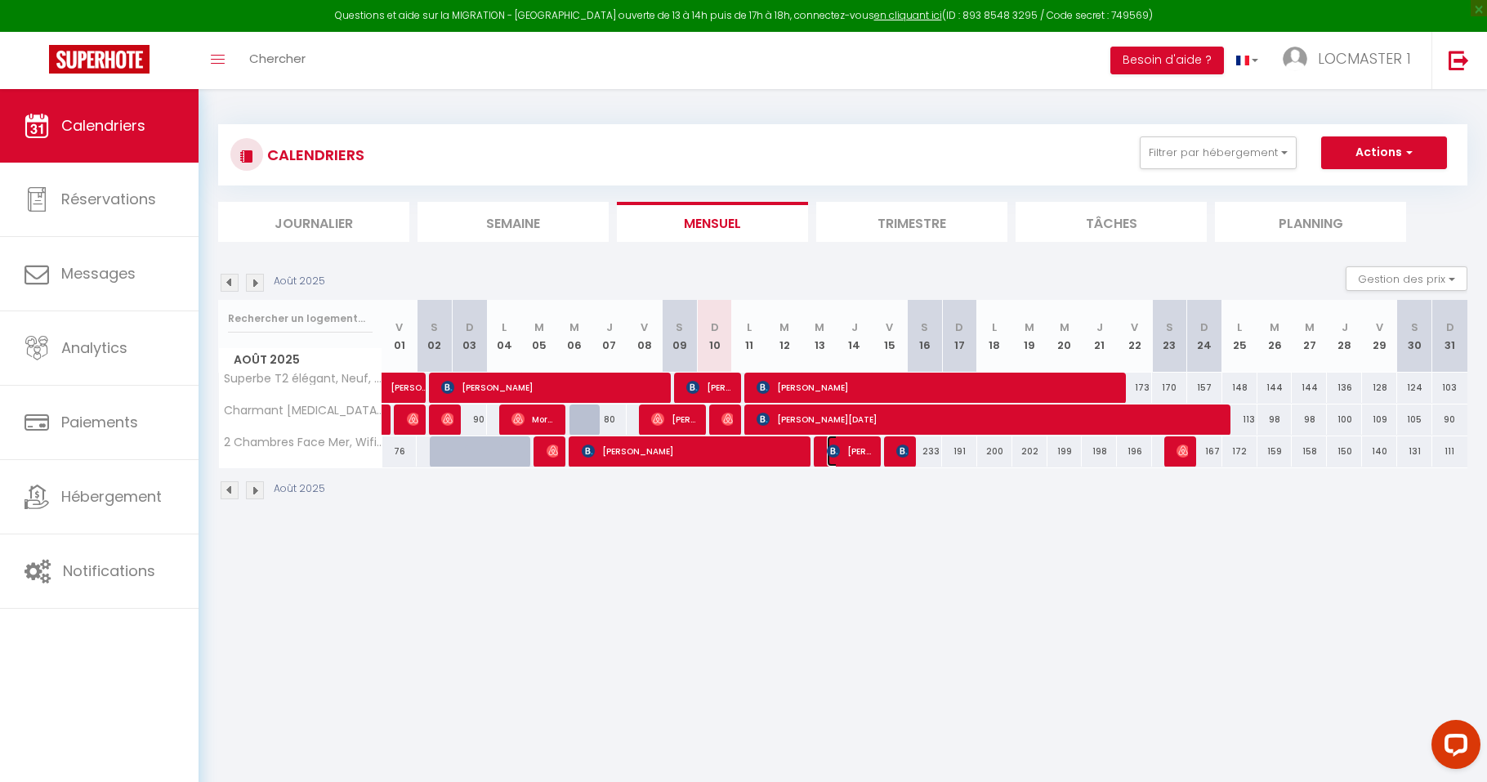
click at [846, 461] on span "[PERSON_NAME]" at bounding box center [850, 450] width 47 height 31
select select "OK"
select select "KO"
select select "0"
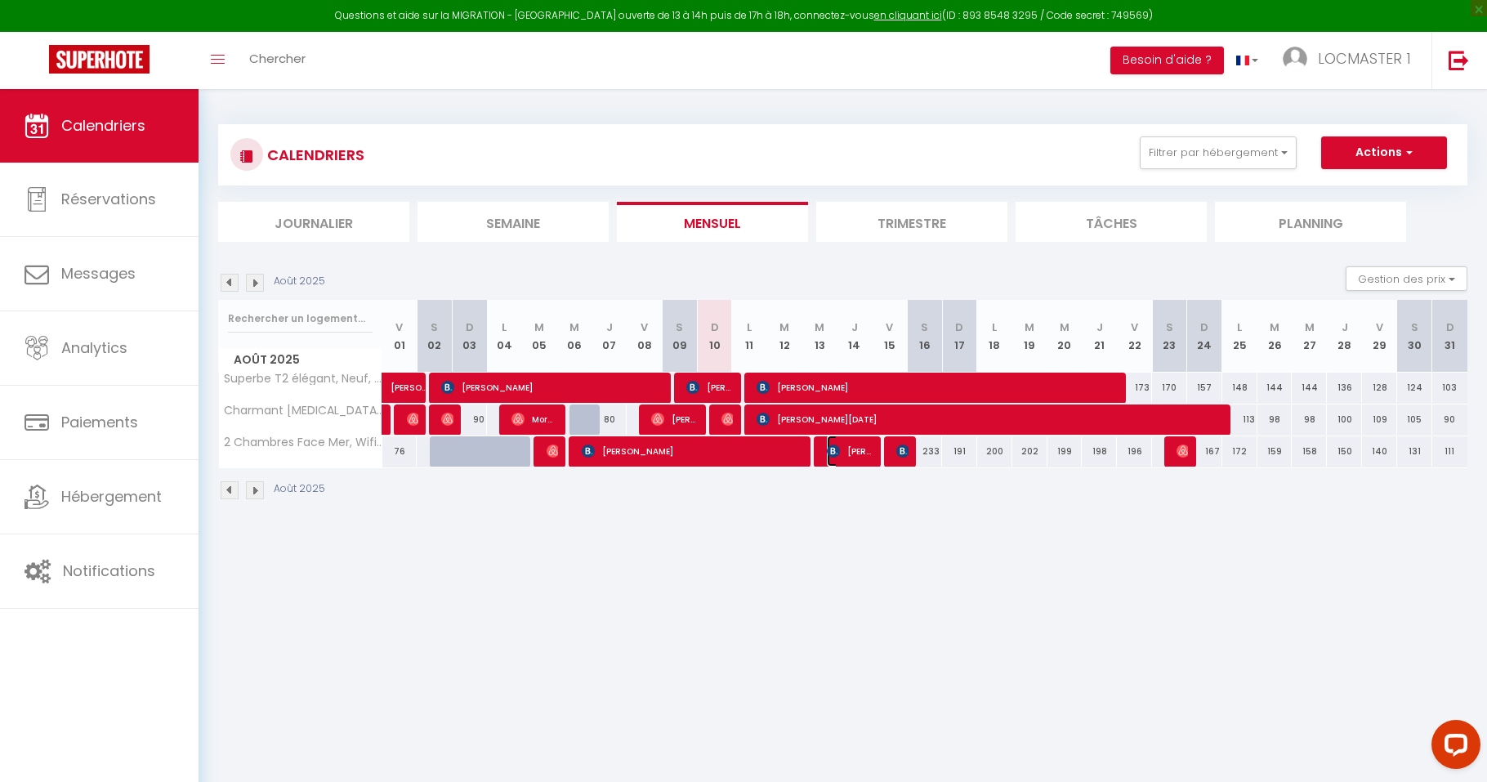
select select "1"
select select
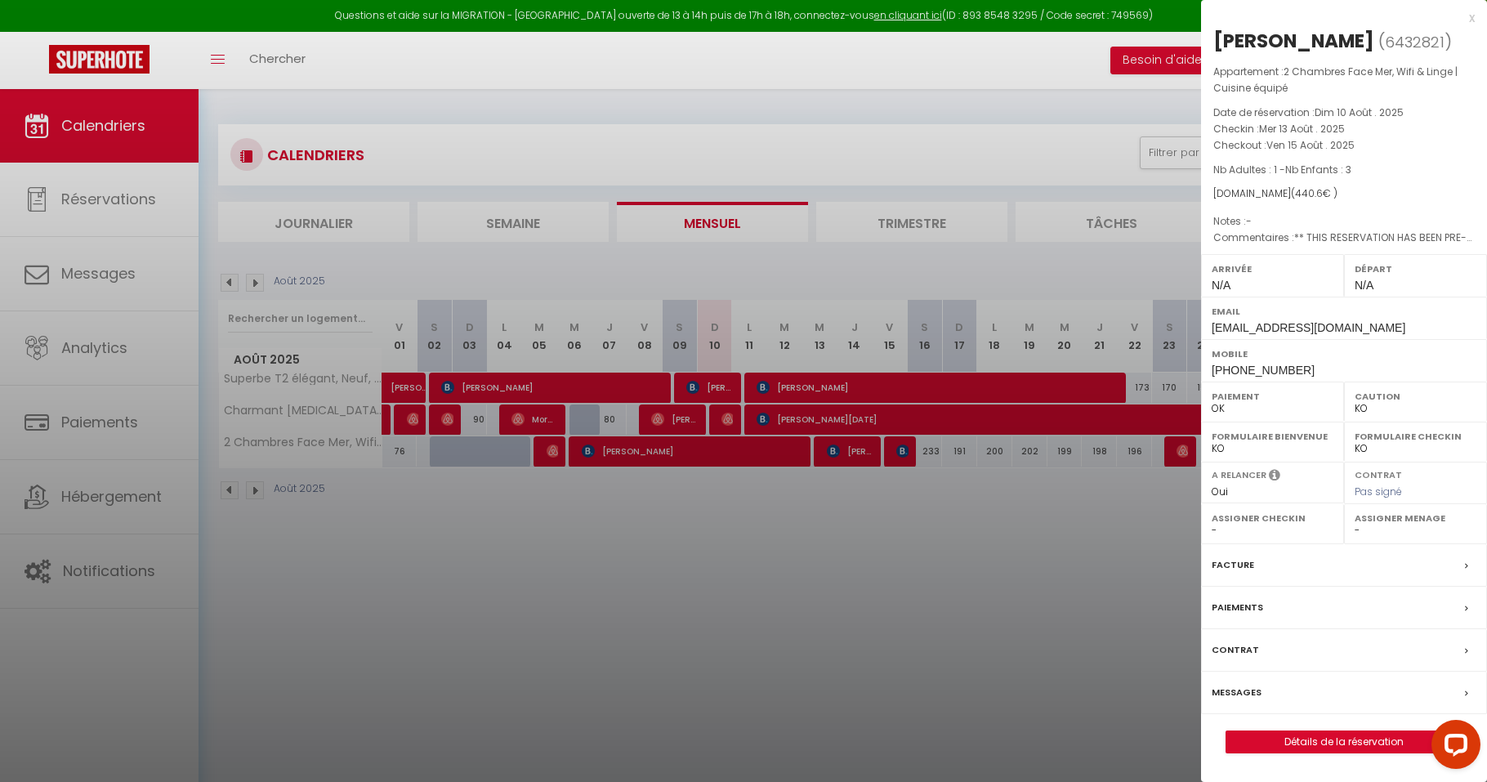
click at [772, 538] on div at bounding box center [743, 391] width 1487 height 782
